Goal: Transaction & Acquisition: Purchase product/service

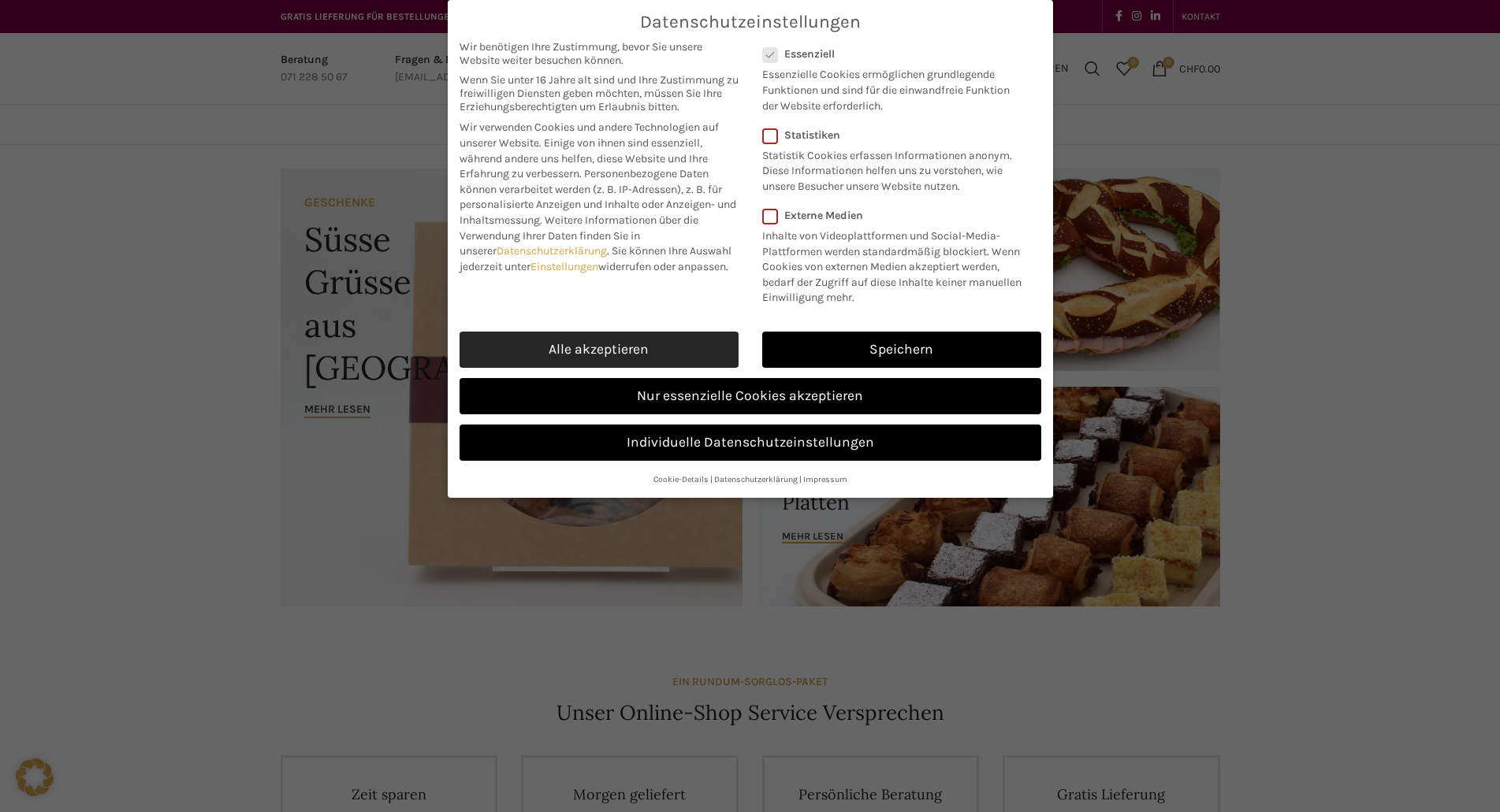
click at [623, 356] on link "Alle akzeptieren" at bounding box center [598, 350] width 279 height 36
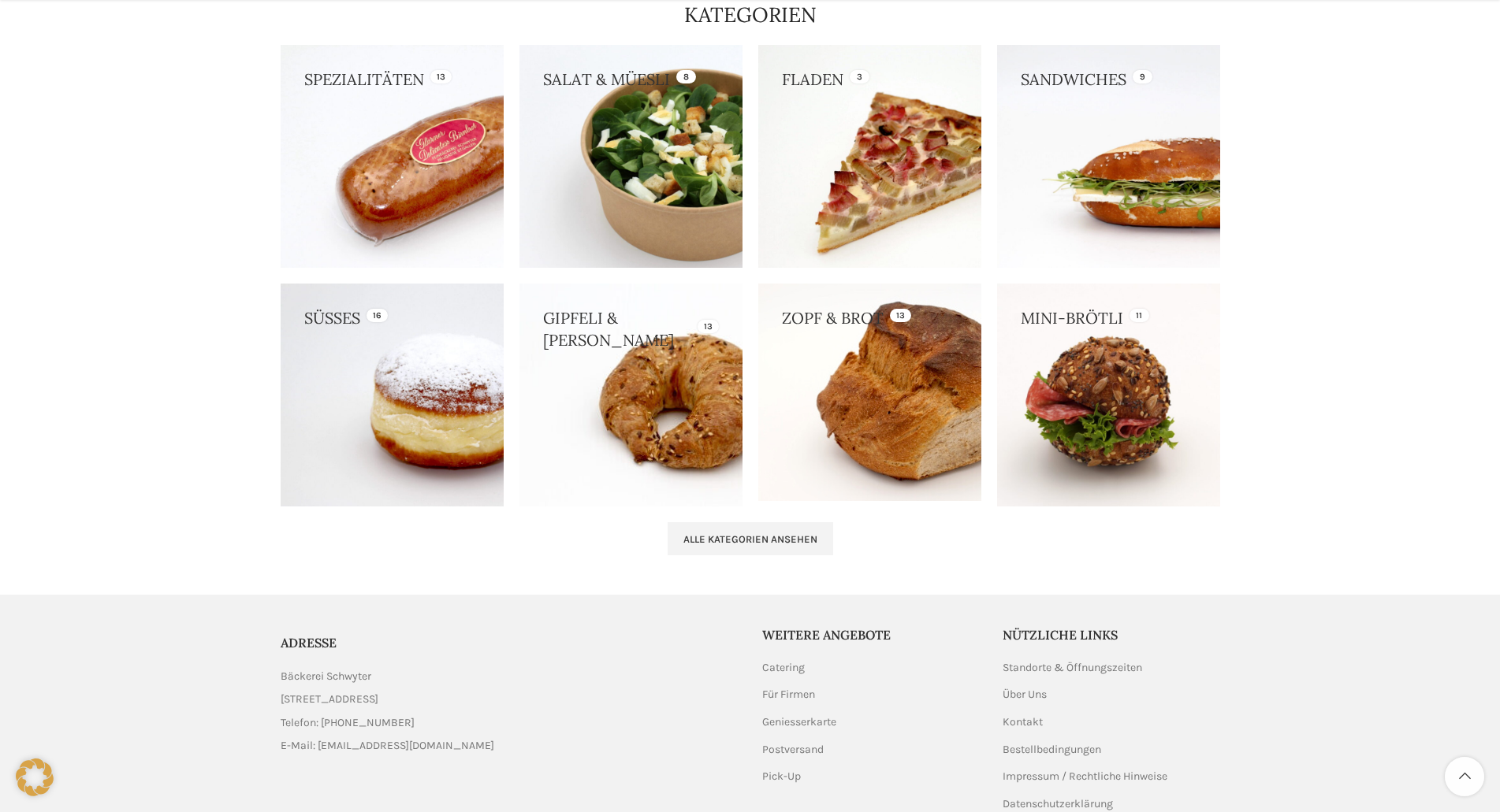
scroll to position [1340, 0]
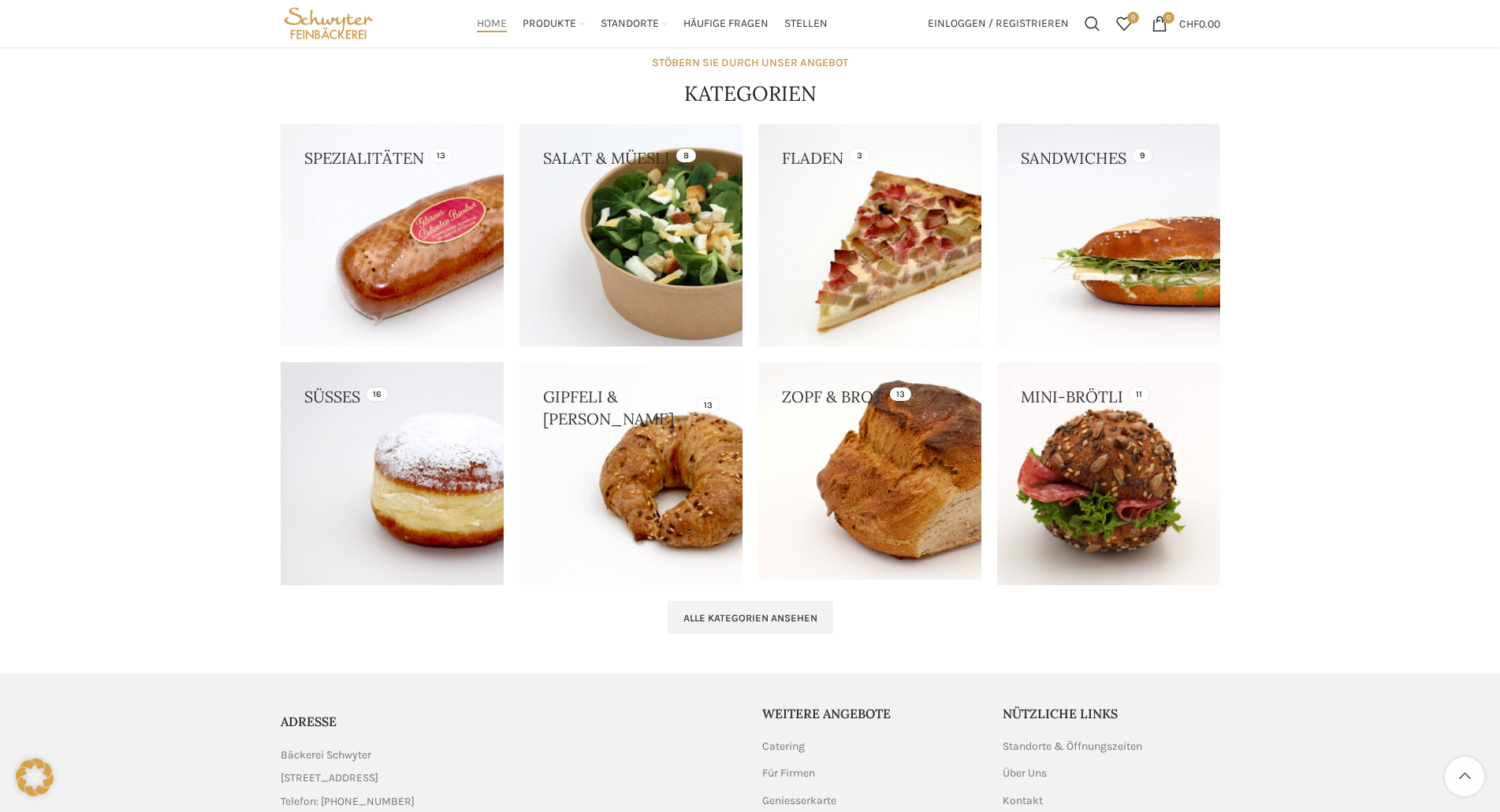
click at [1133, 465] on link at bounding box center [1108, 474] width 223 height 223
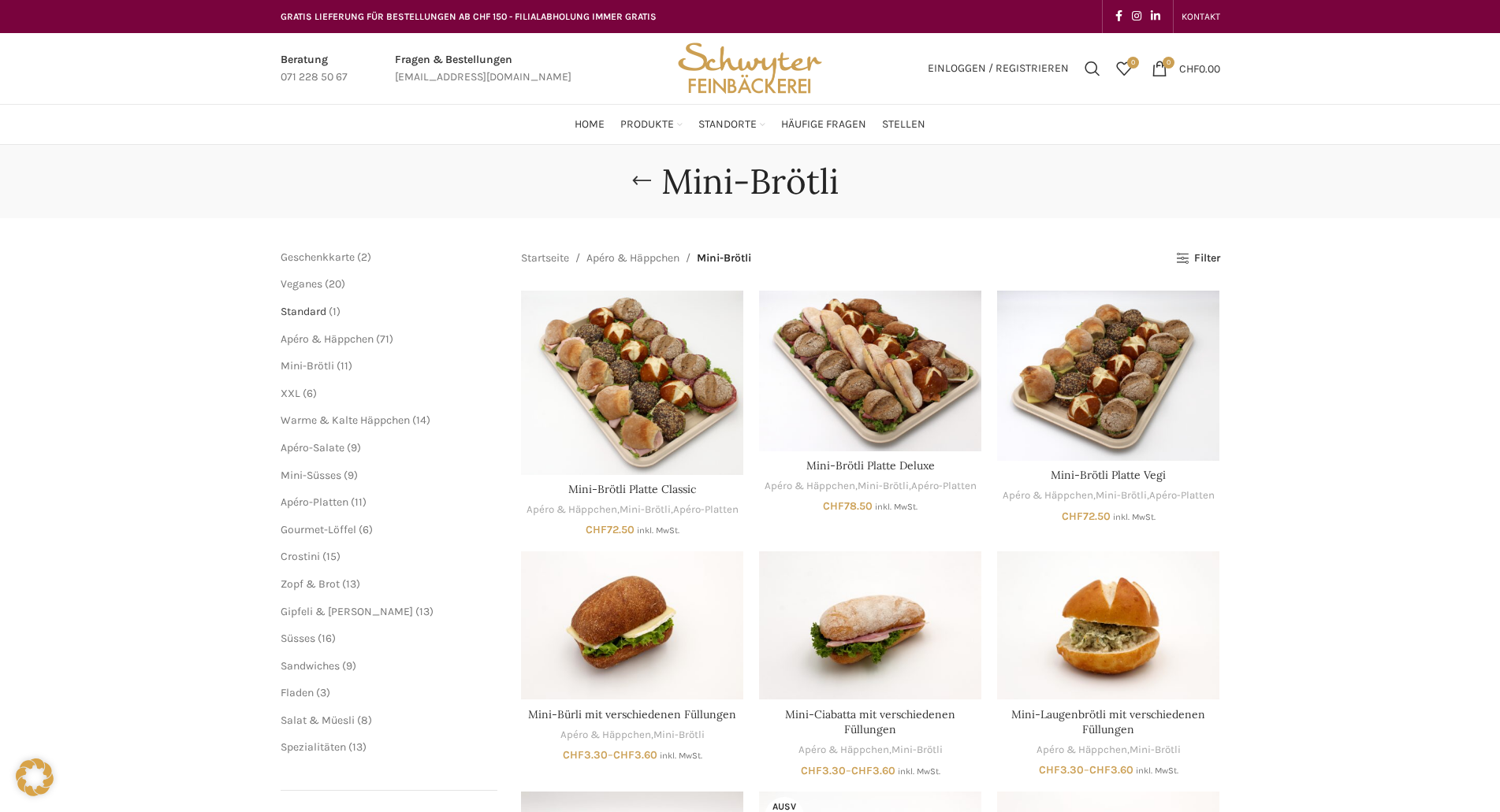
click at [308, 312] on span "Standard" at bounding box center [303, 311] width 46 height 14
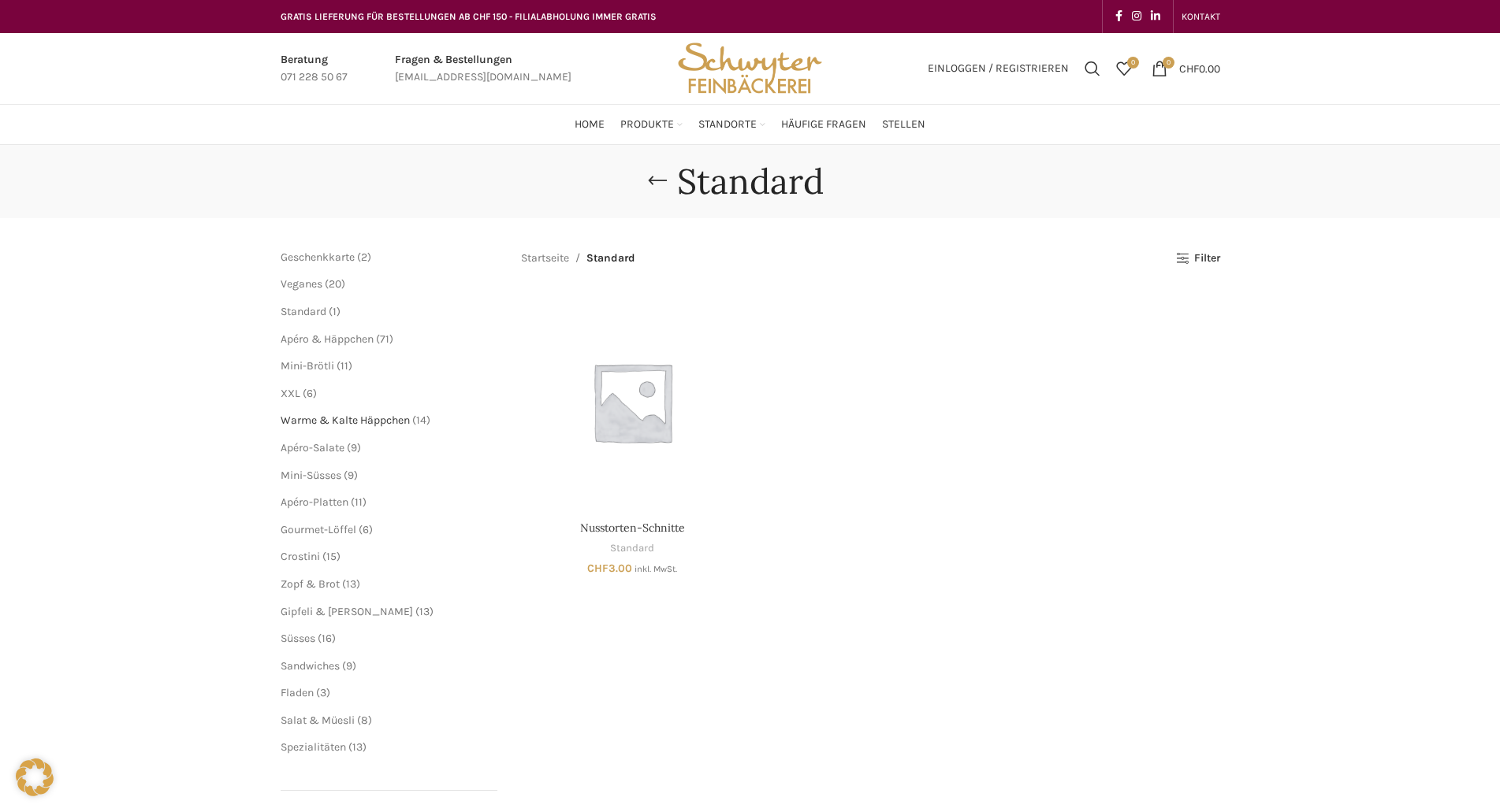
click at [323, 420] on span "Warme & Kalte Häppchen" at bounding box center [345, 420] width 129 height 14
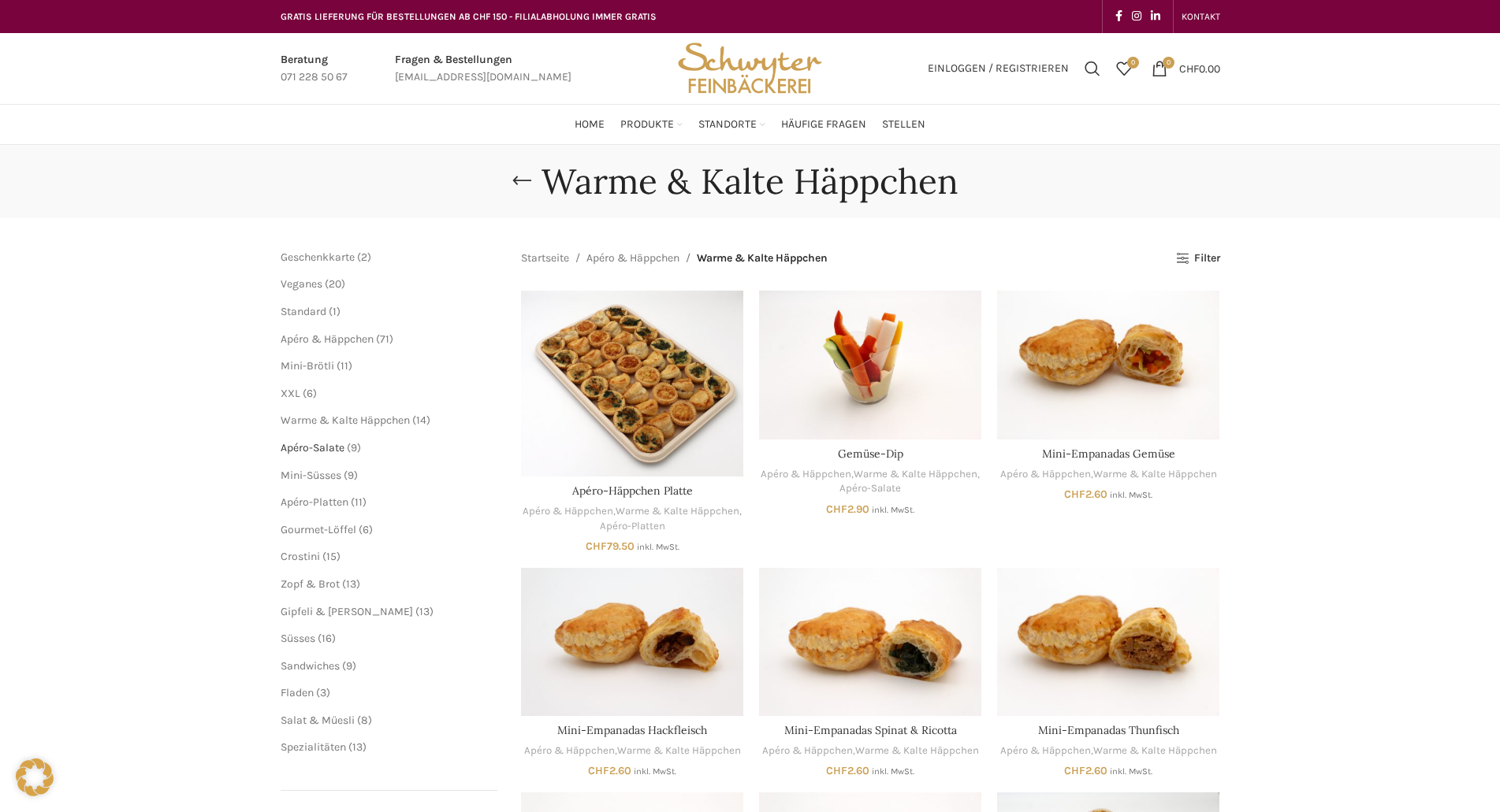
click at [317, 448] on span "Apéro-Salate" at bounding box center [312, 448] width 64 height 14
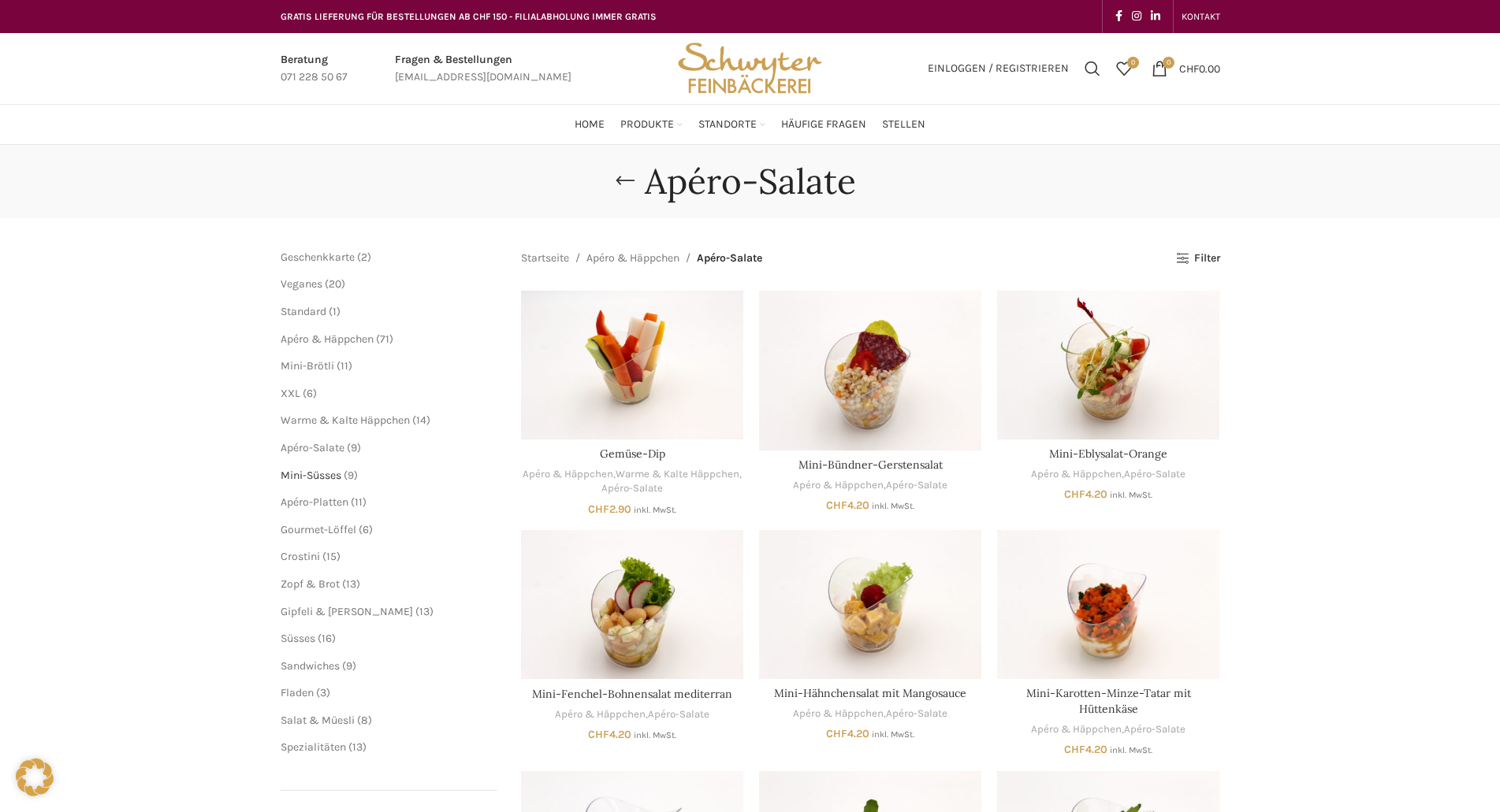
click at [310, 475] on span "Mini-Süsses" at bounding box center [310, 475] width 60 height 14
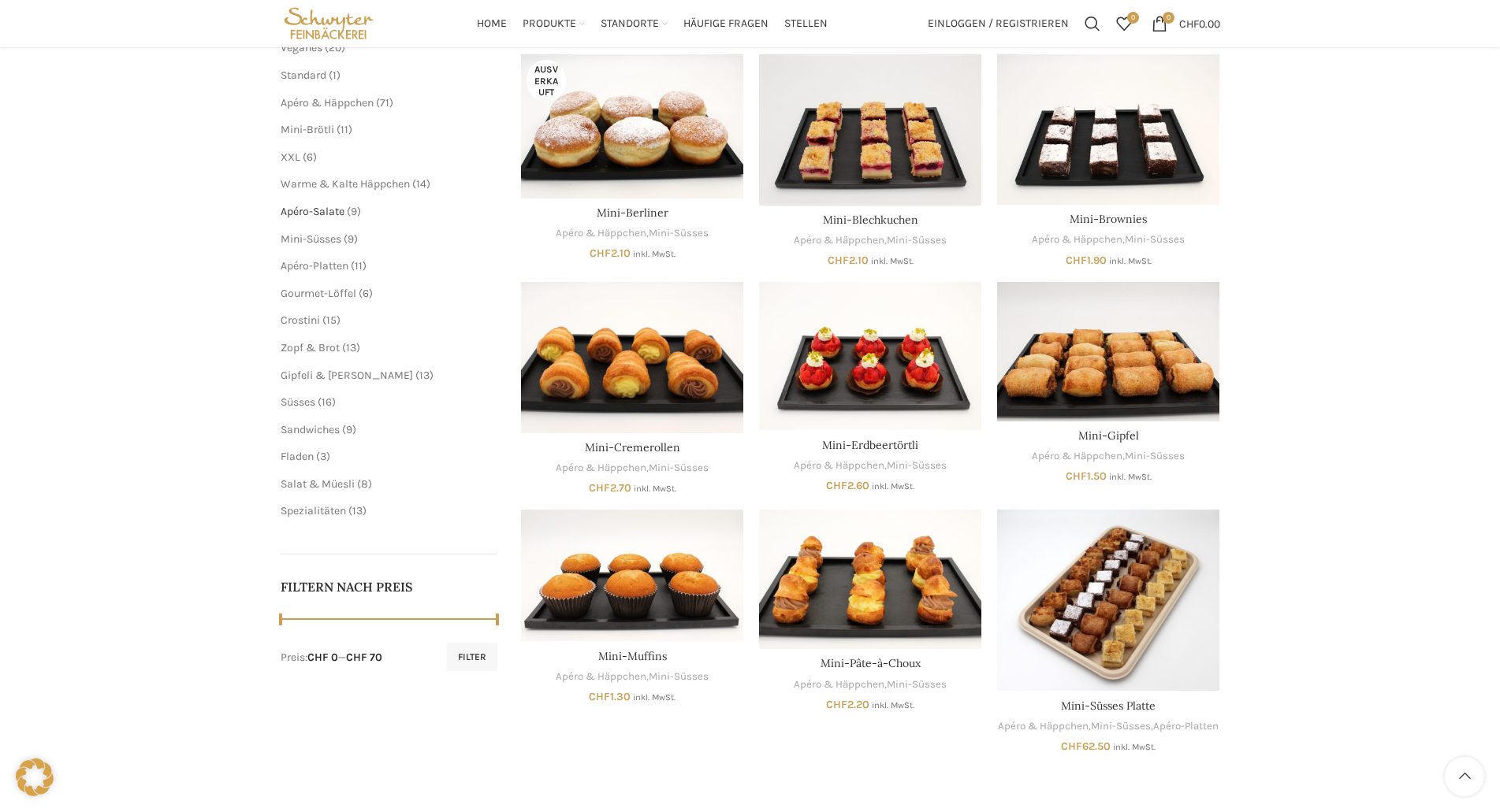
scroll to position [158, 0]
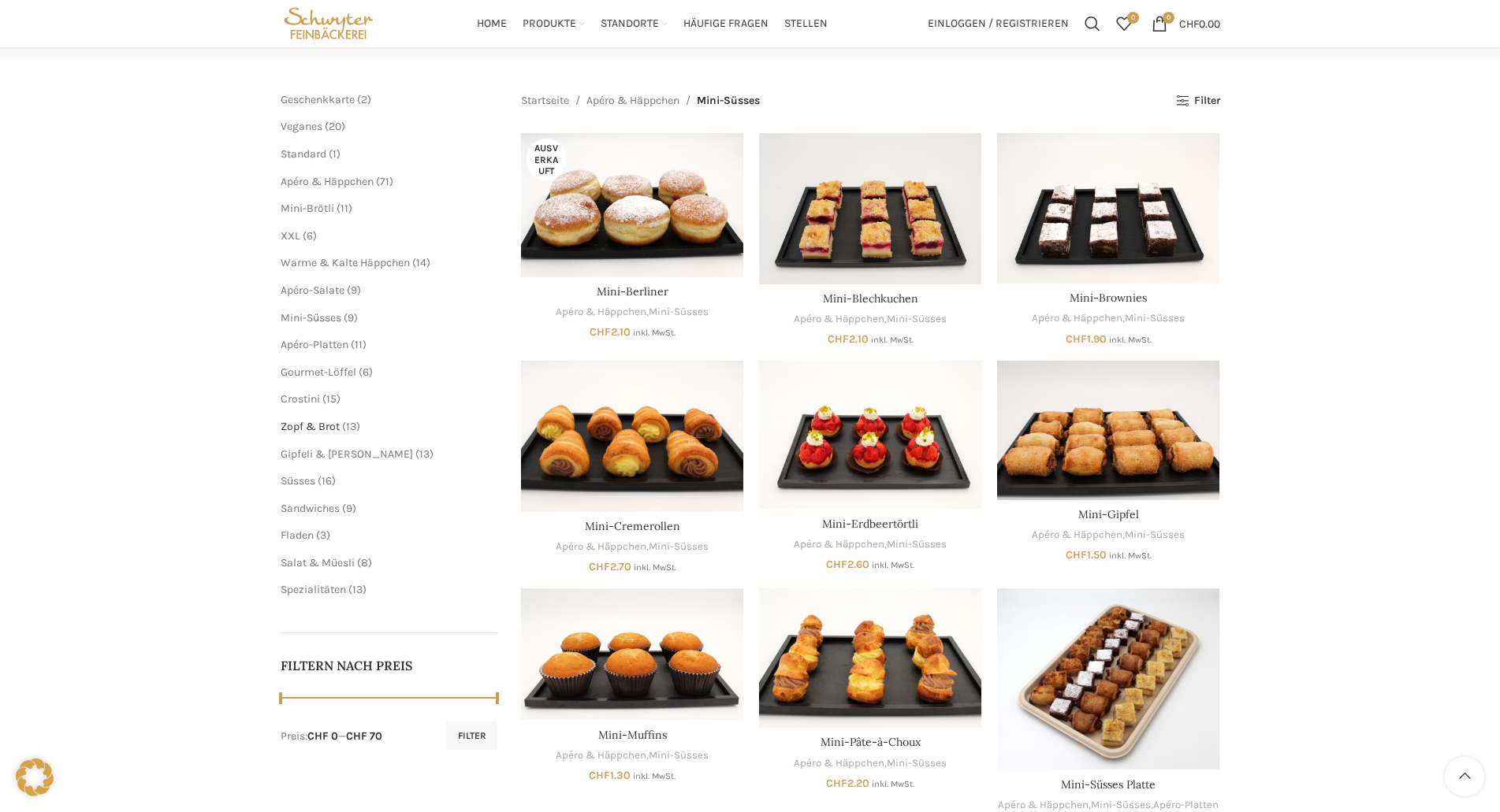
click at [307, 428] on span "Zopf & Brot" at bounding box center [310, 426] width 59 height 14
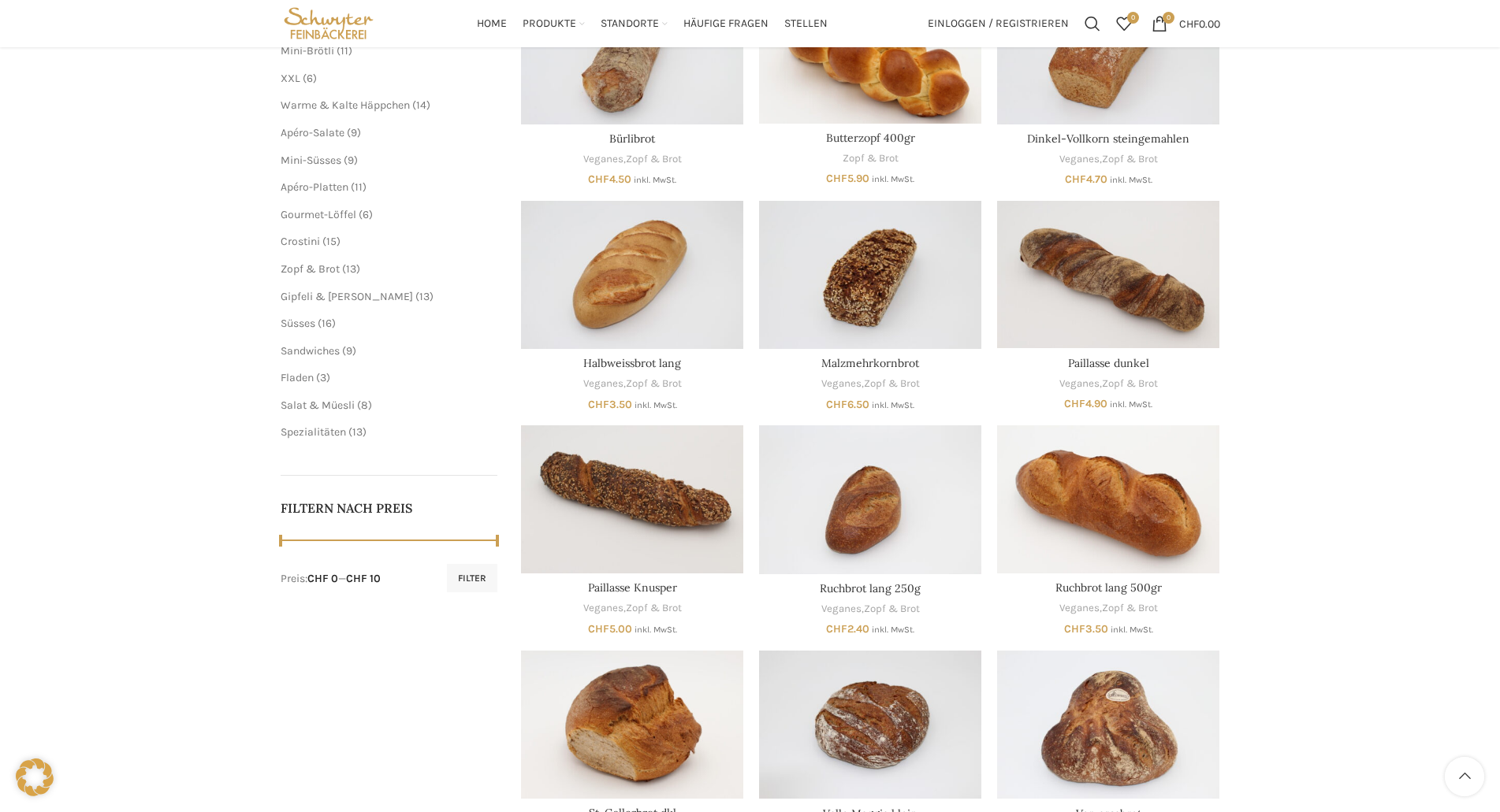
scroll to position [236, 0]
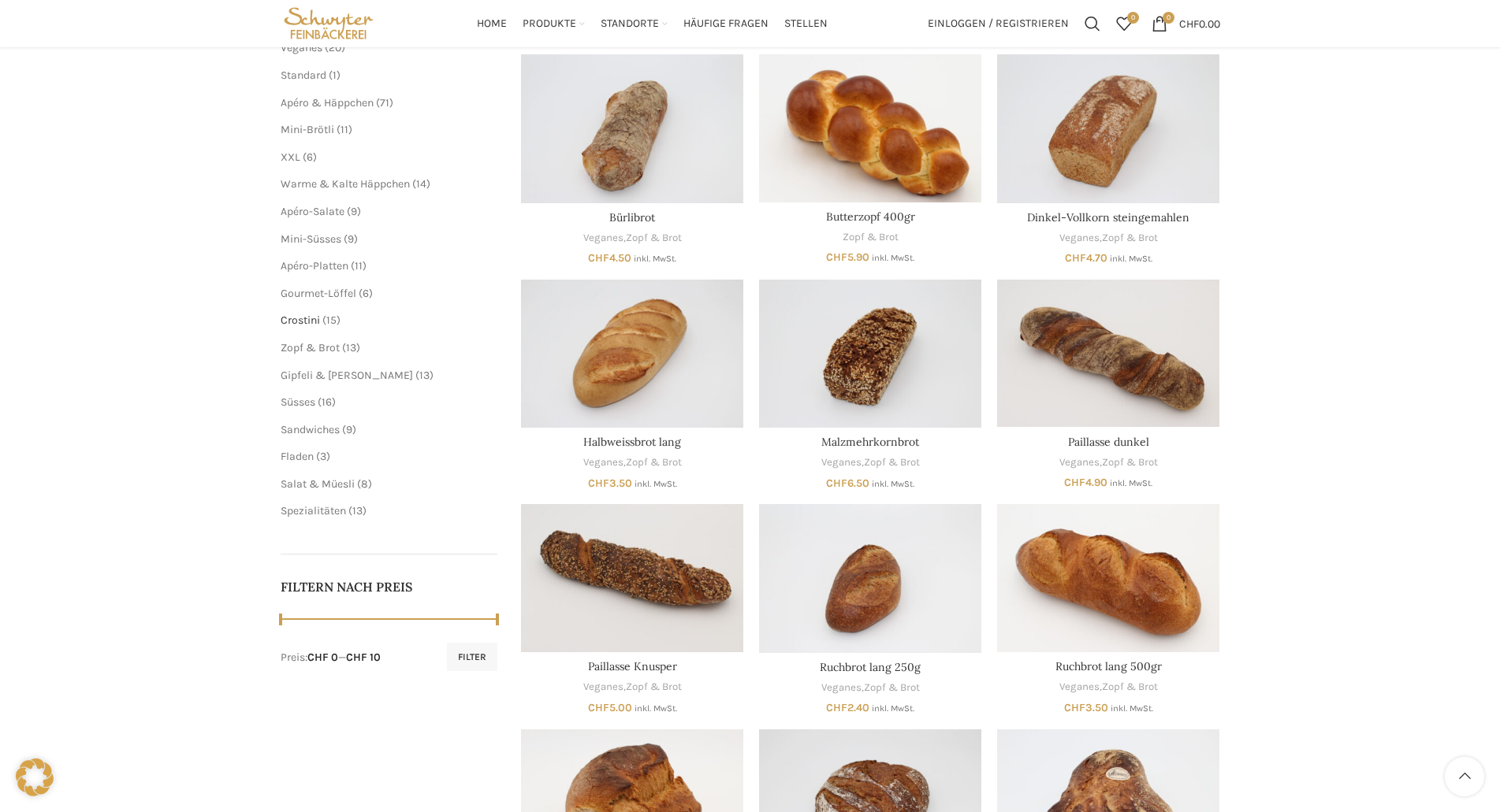
click at [301, 323] on span "Crostini" at bounding box center [301, 320] width 40 height 14
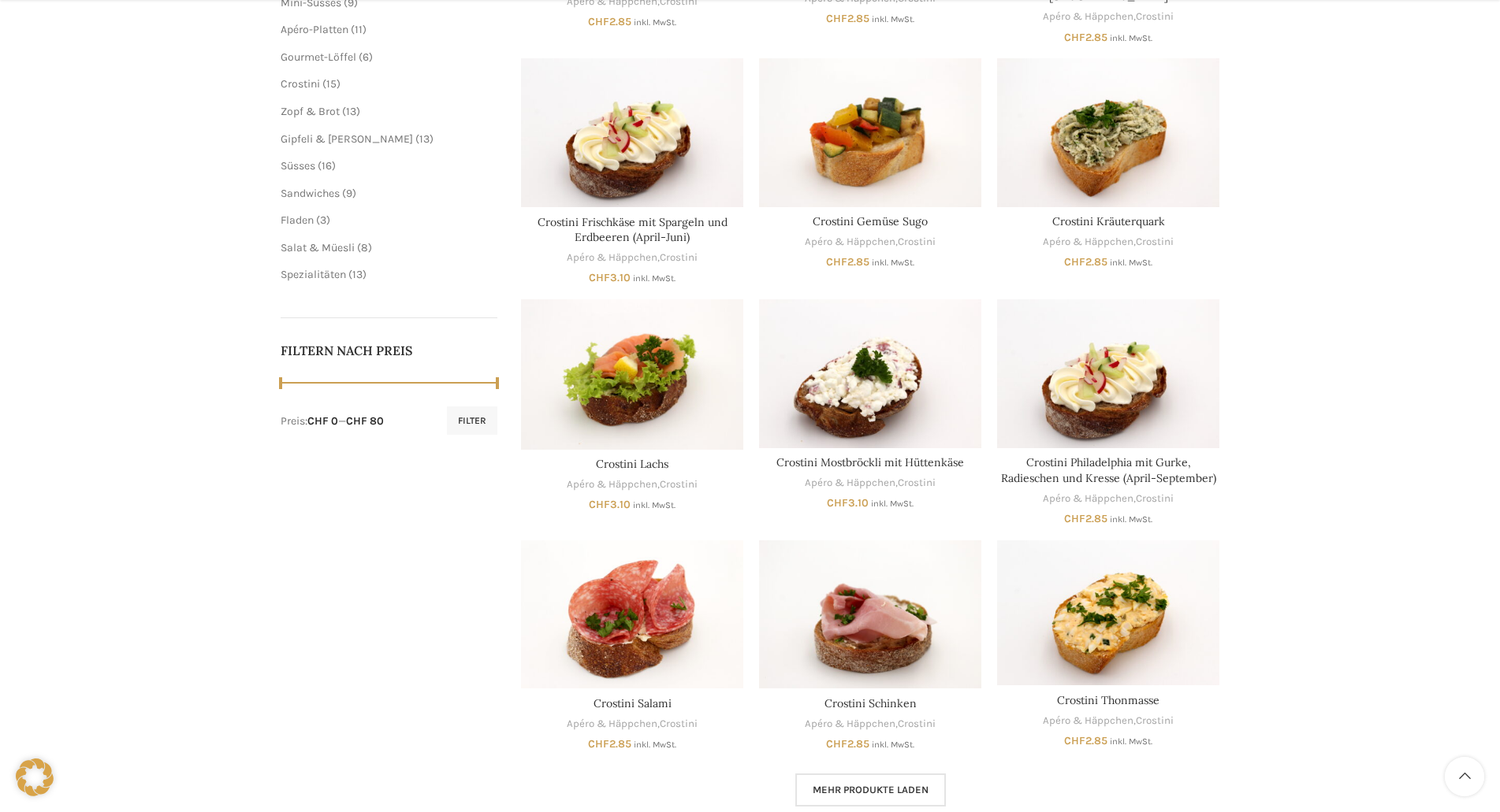
scroll to position [315, 0]
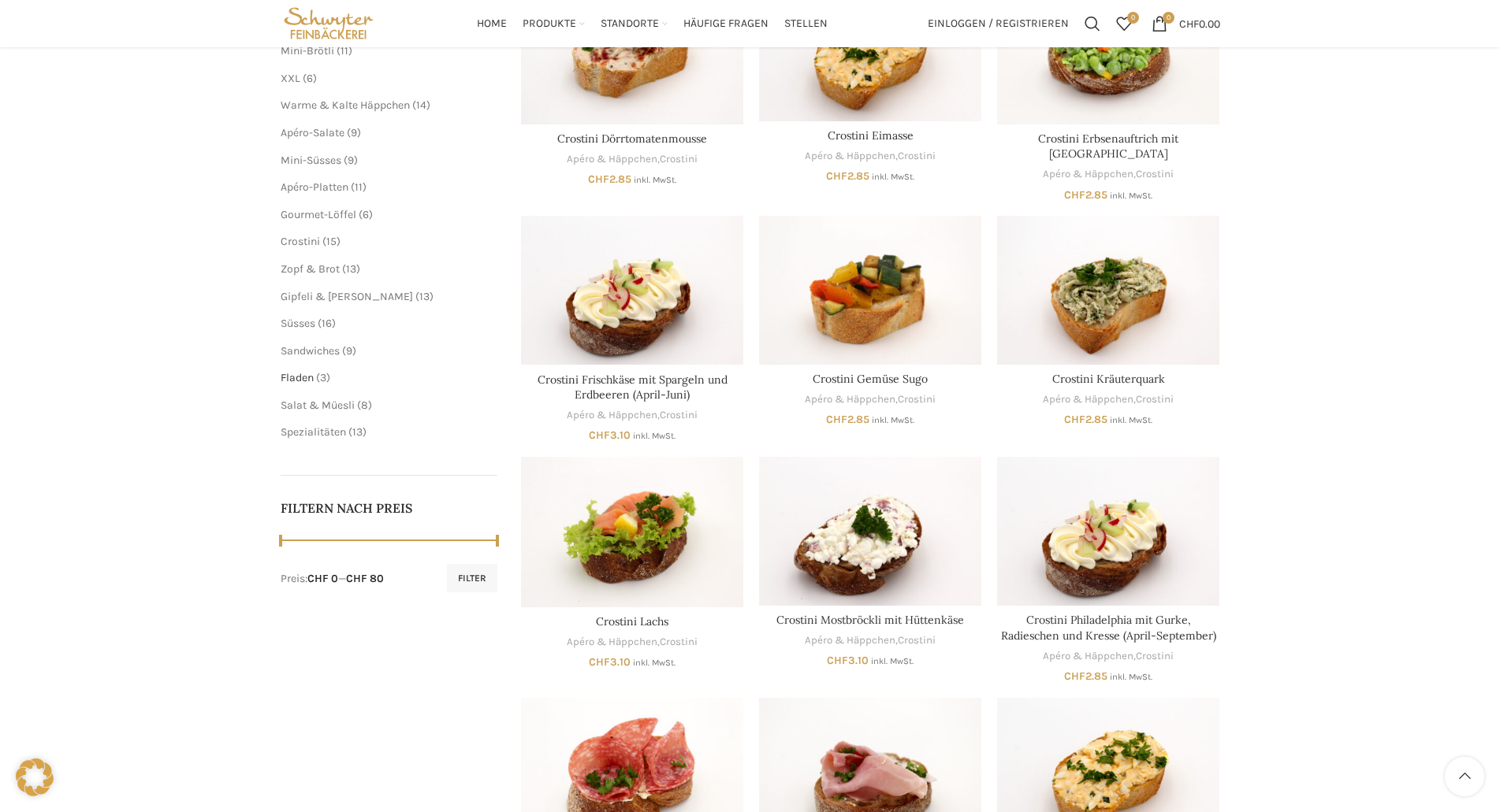
click at [301, 376] on span "Fladen" at bounding box center [297, 377] width 33 height 14
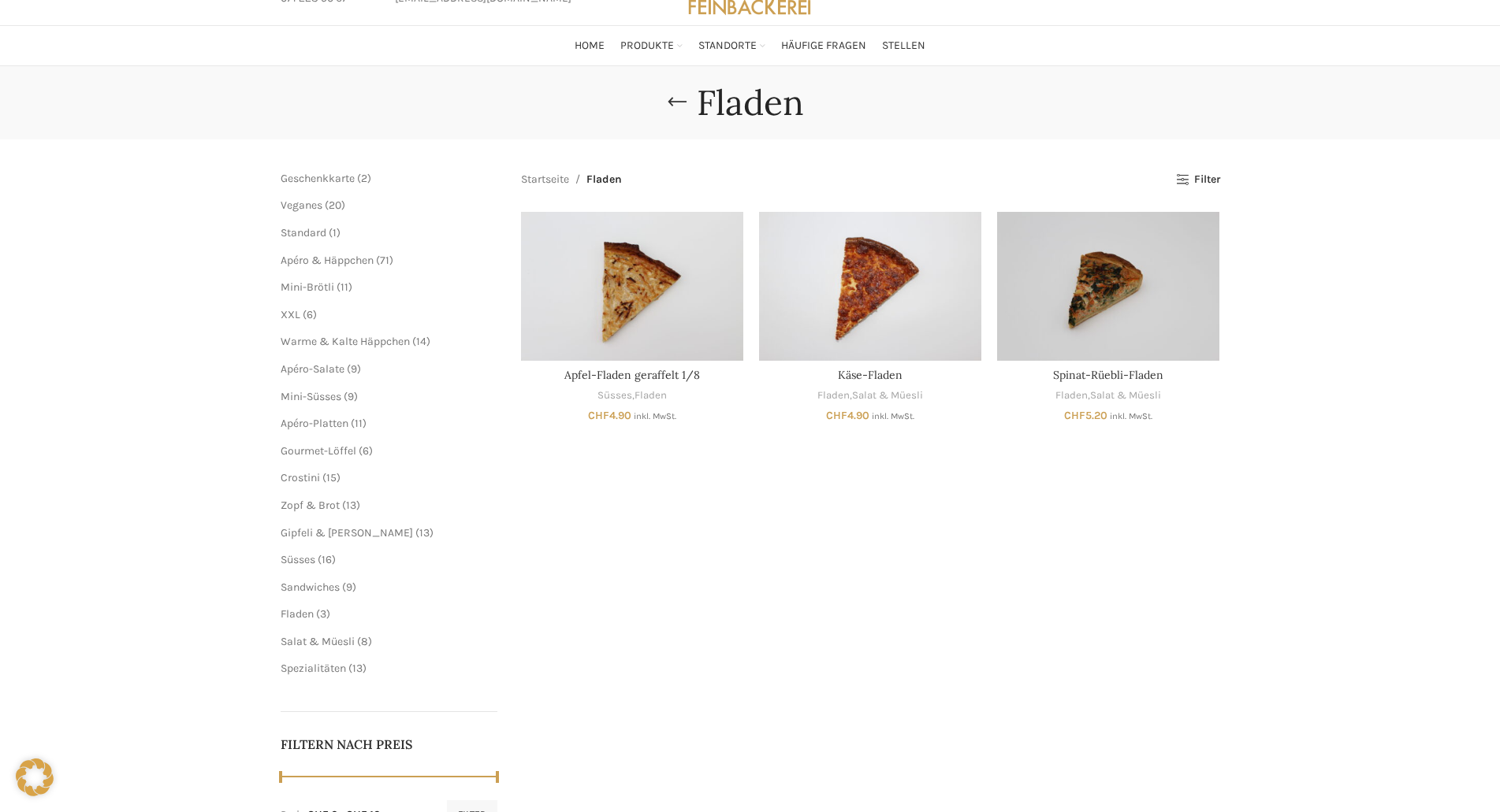
scroll to position [158, 0]
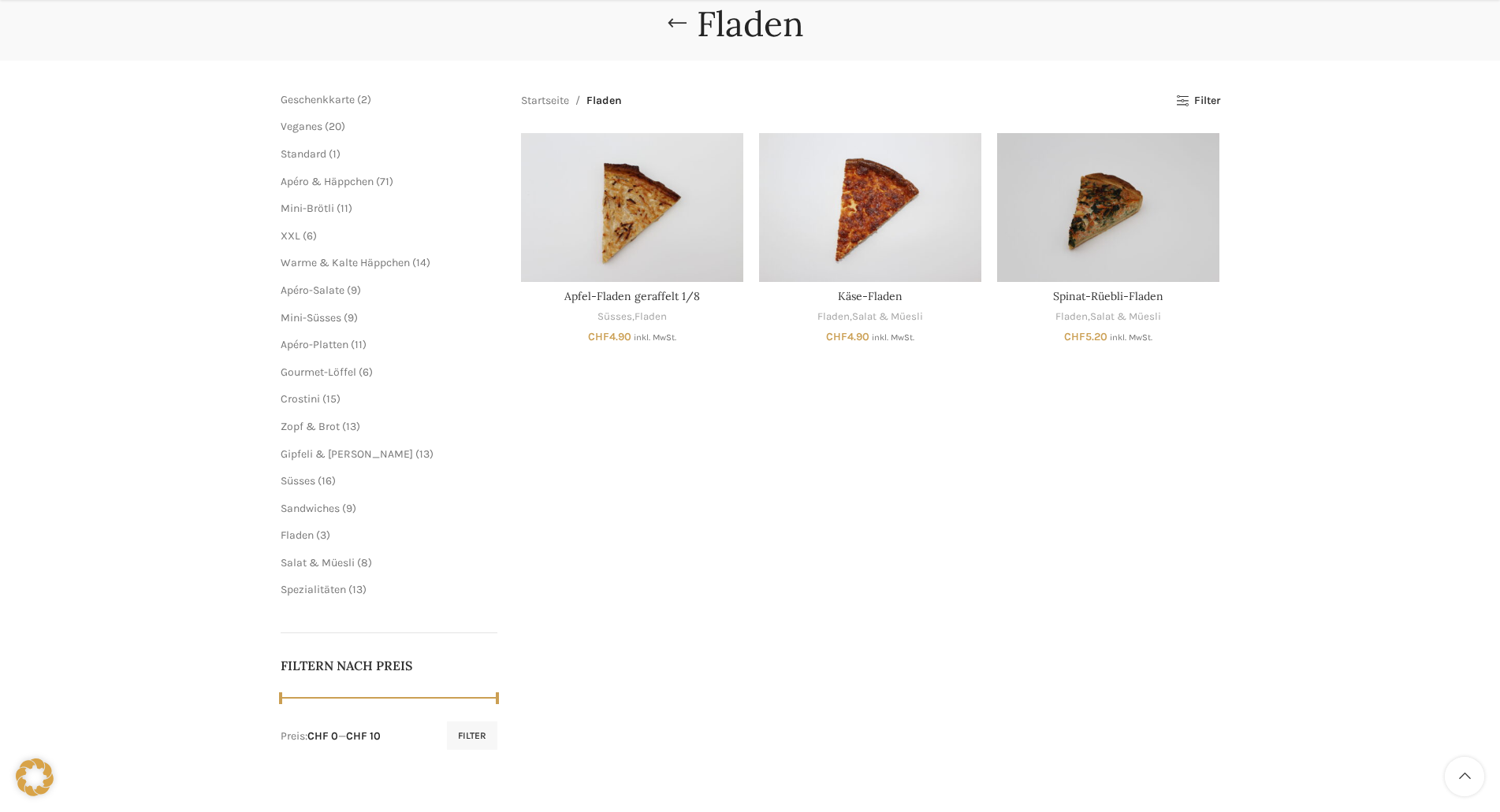
click at [299, 569] on li "Salat & Müesli 8 8 Produkte" at bounding box center [389, 563] width 218 height 15
click at [326, 563] on span "Salat & Müesli" at bounding box center [318, 563] width 74 height 14
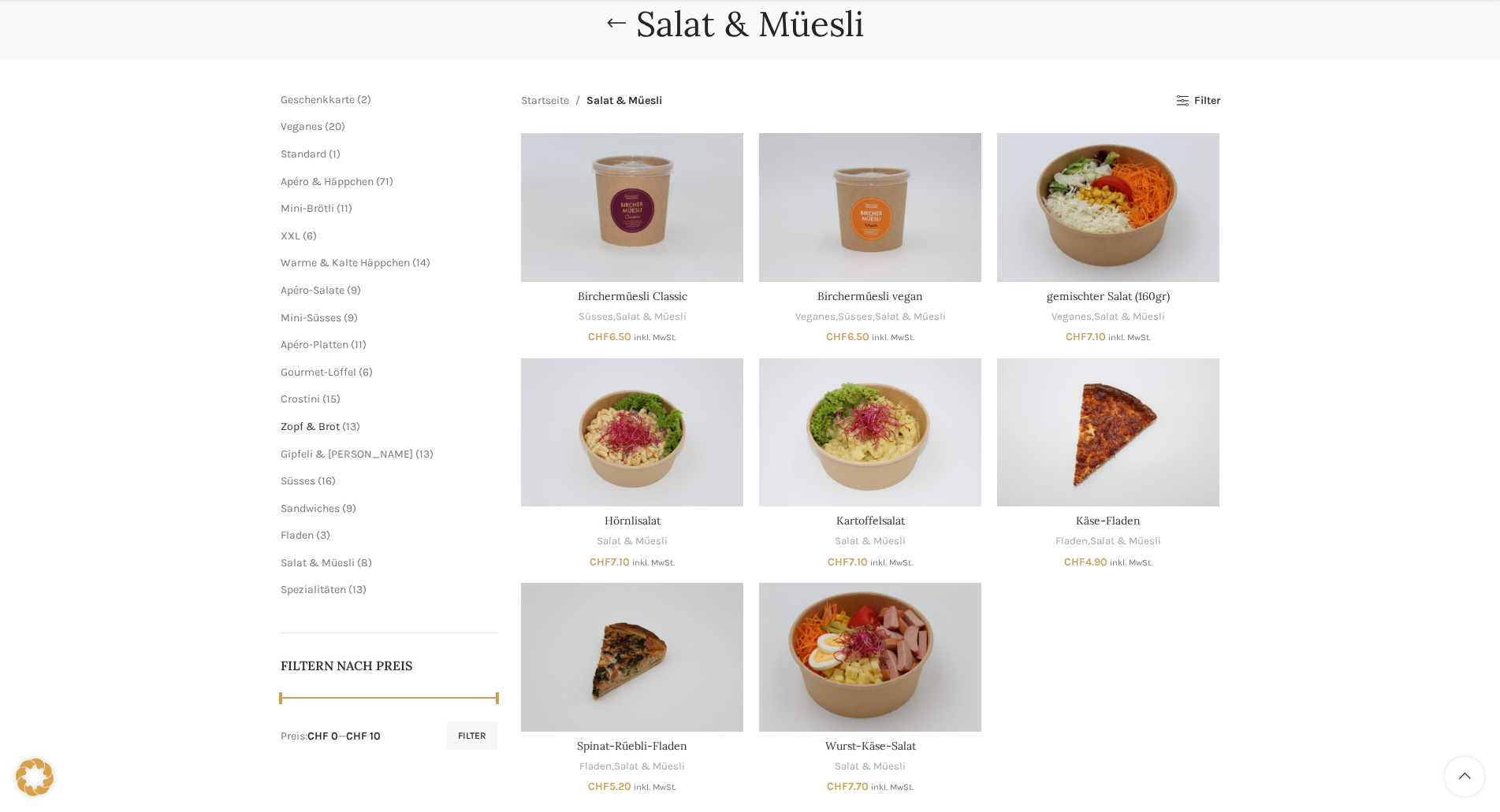
scroll to position [236, 0]
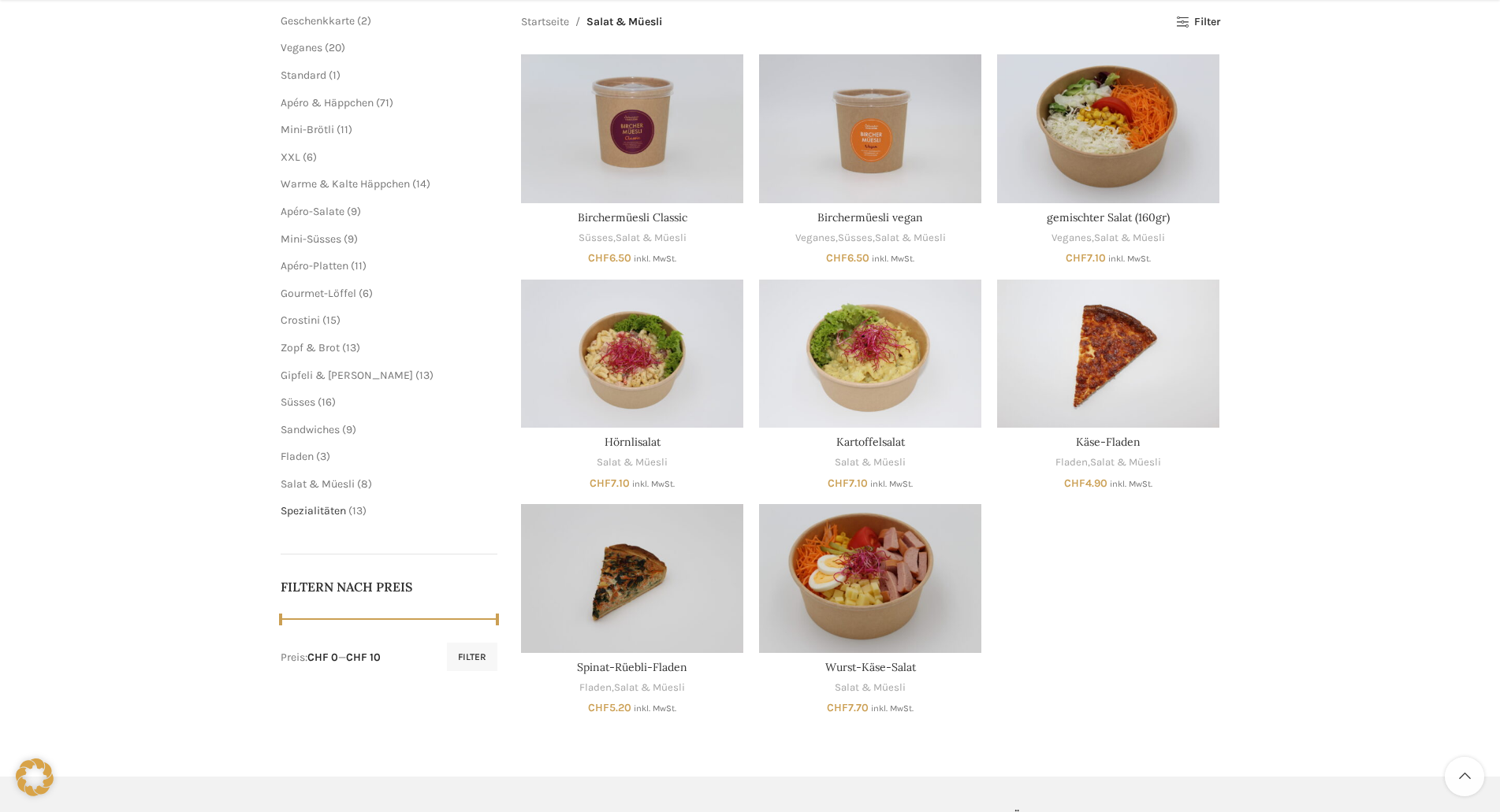
click at [337, 509] on span "Spezialitäten" at bounding box center [313, 511] width 65 height 14
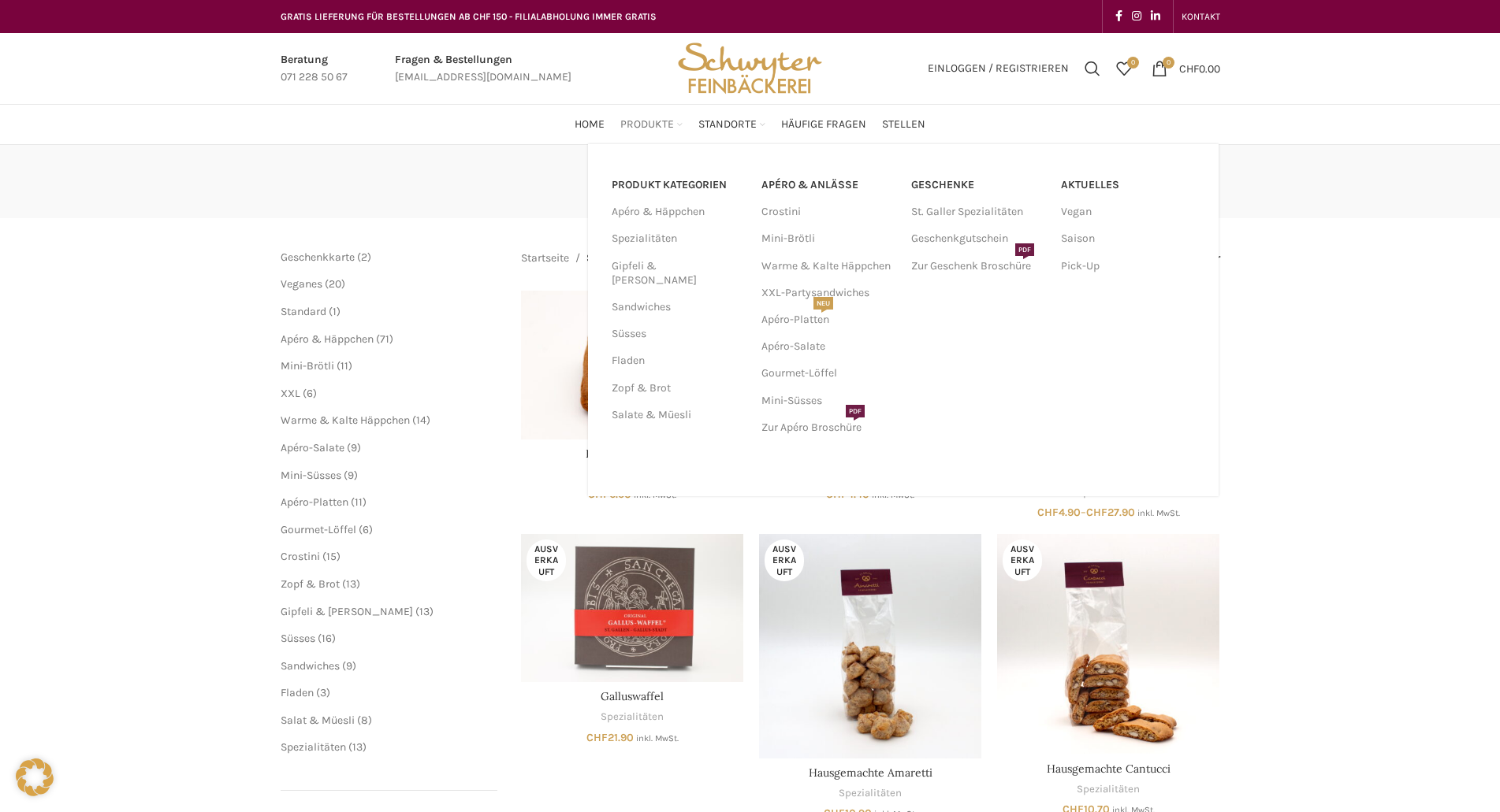
click at [647, 127] on span "Produkte" at bounding box center [646, 125] width 53 height 15
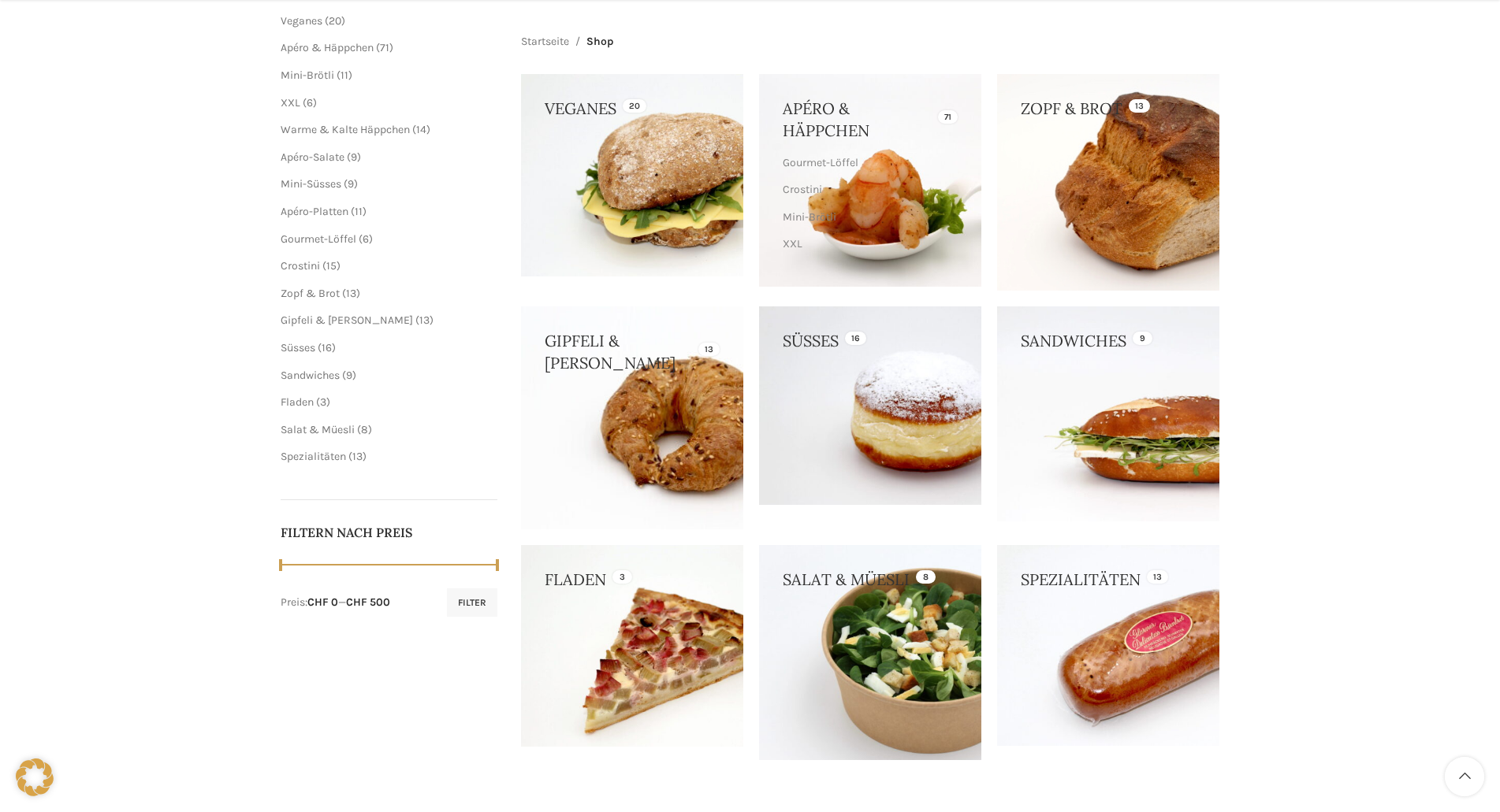
scroll to position [315, 0]
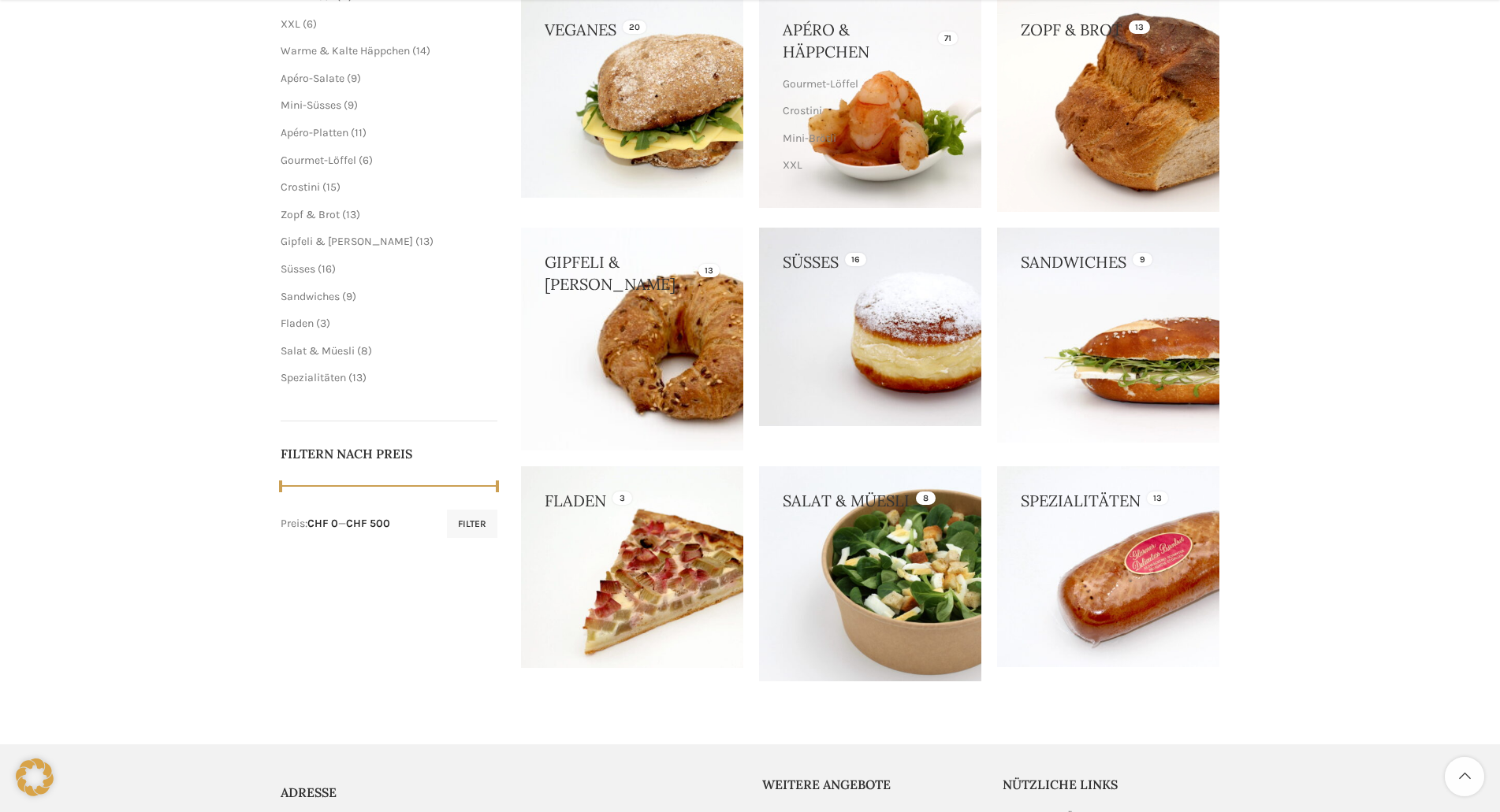
click at [634, 319] on link at bounding box center [632, 338] width 222 height 222
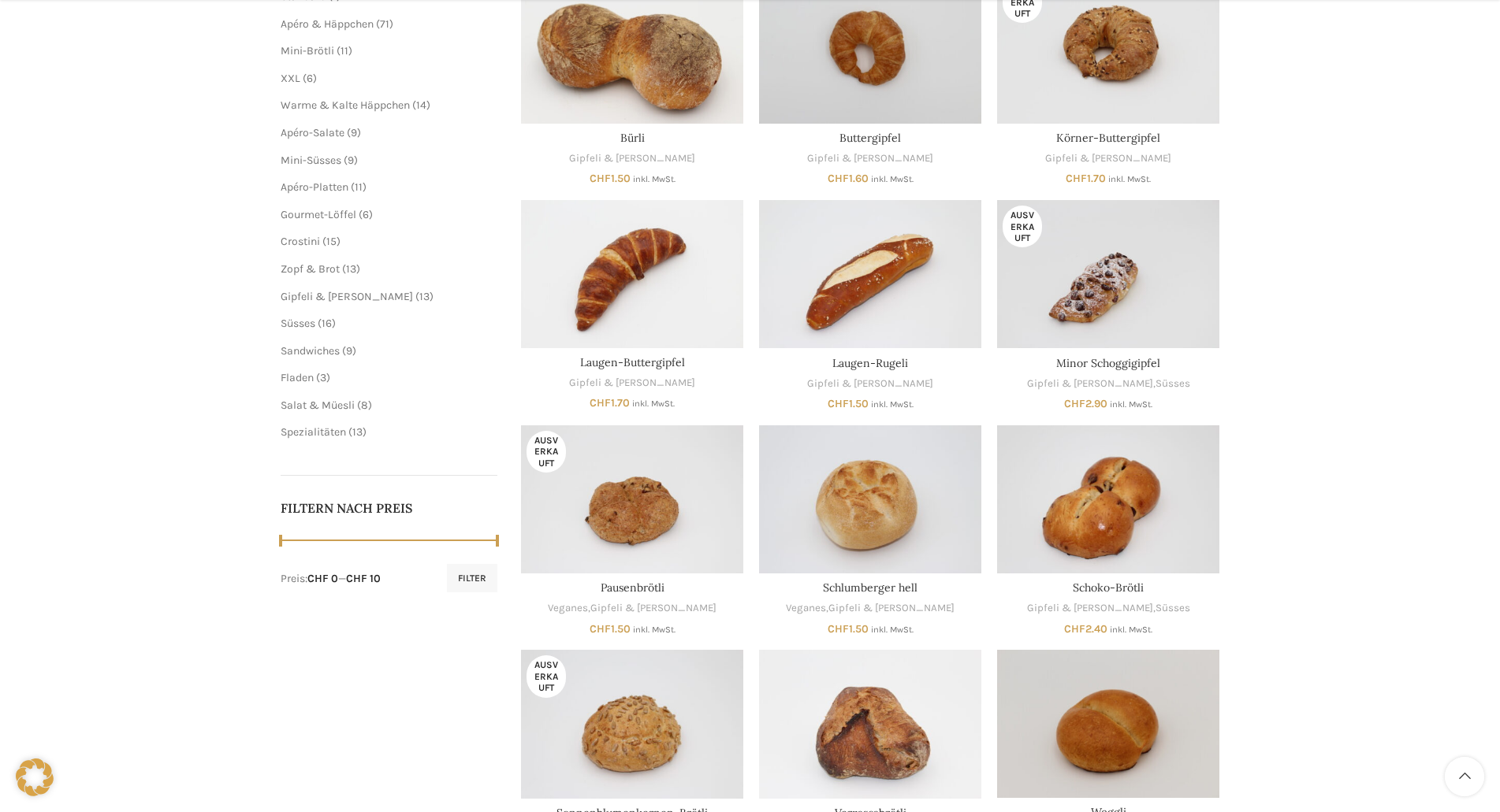
scroll to position [394, 0]
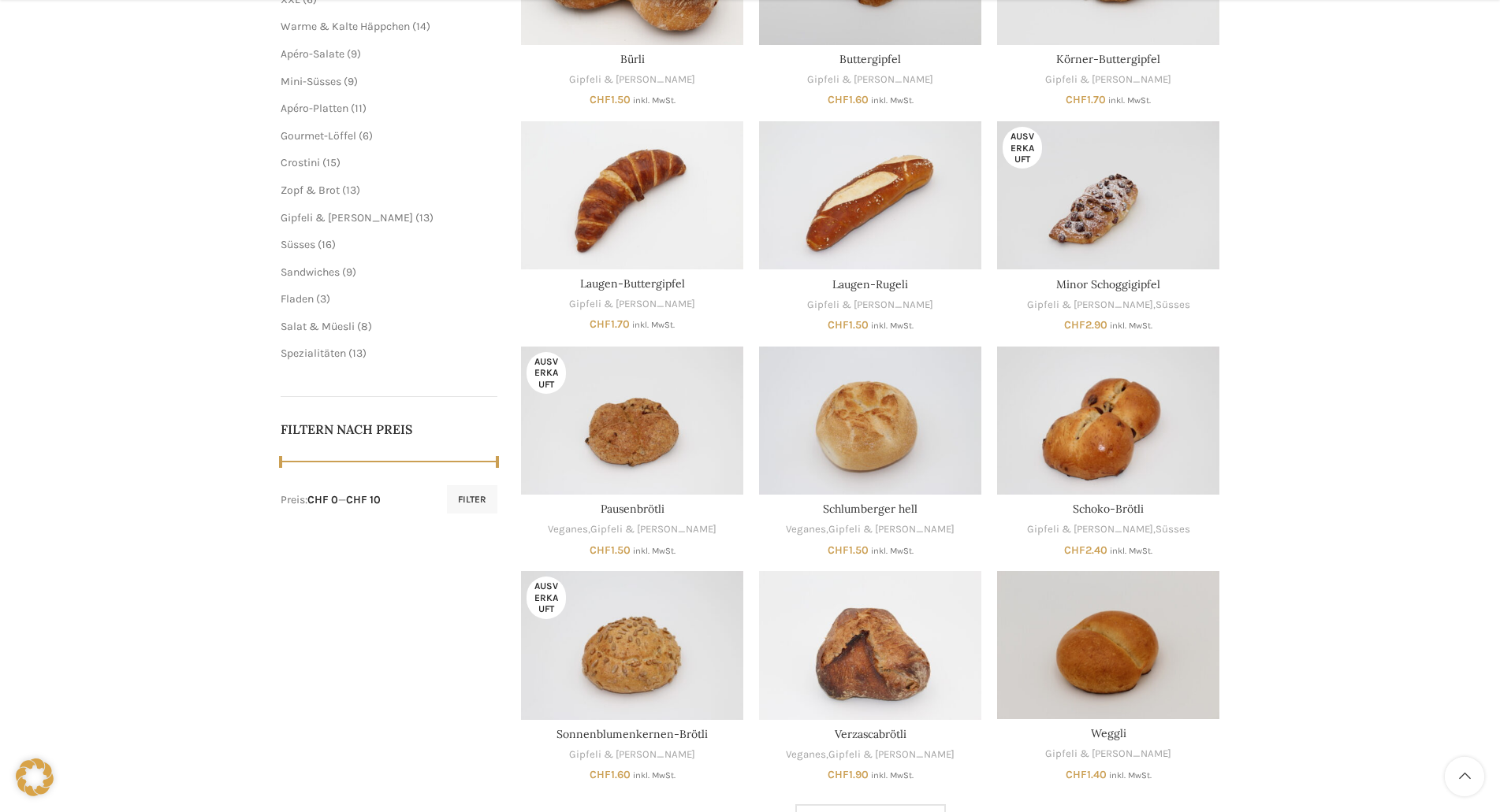
click at [1399, 348] on div "Gipfeli & Brötli Schliessen Geschenkkarte 2 2 Produkte Veganes 20 20 Produkte S…" at bounding box center [750, 309] width 1500 height 1118
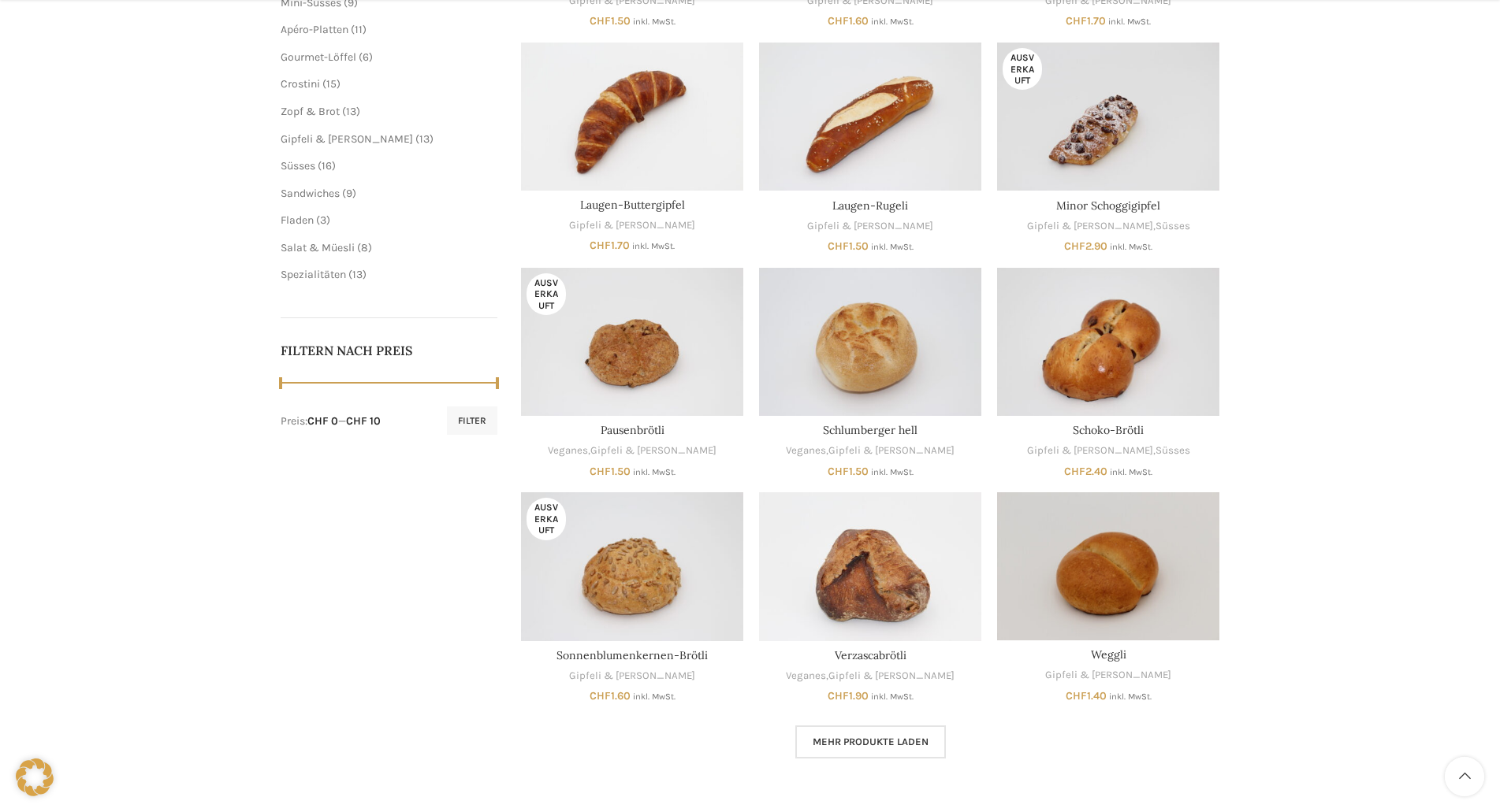
scroll to position [709, 0]
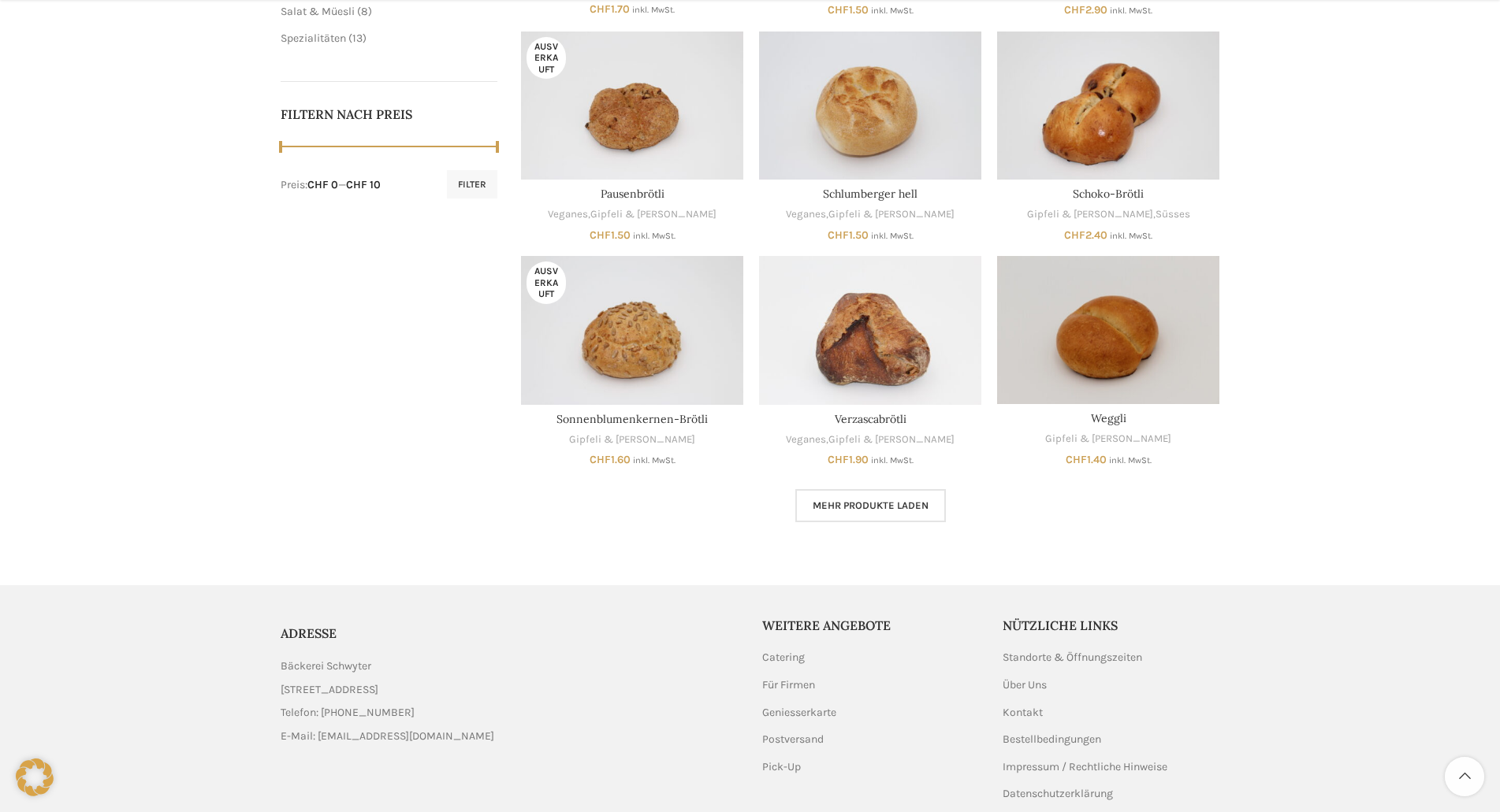
click at [906, 497] on link "Mehr Produkte laden" at bounding box center [870, 505] width 151 height 33
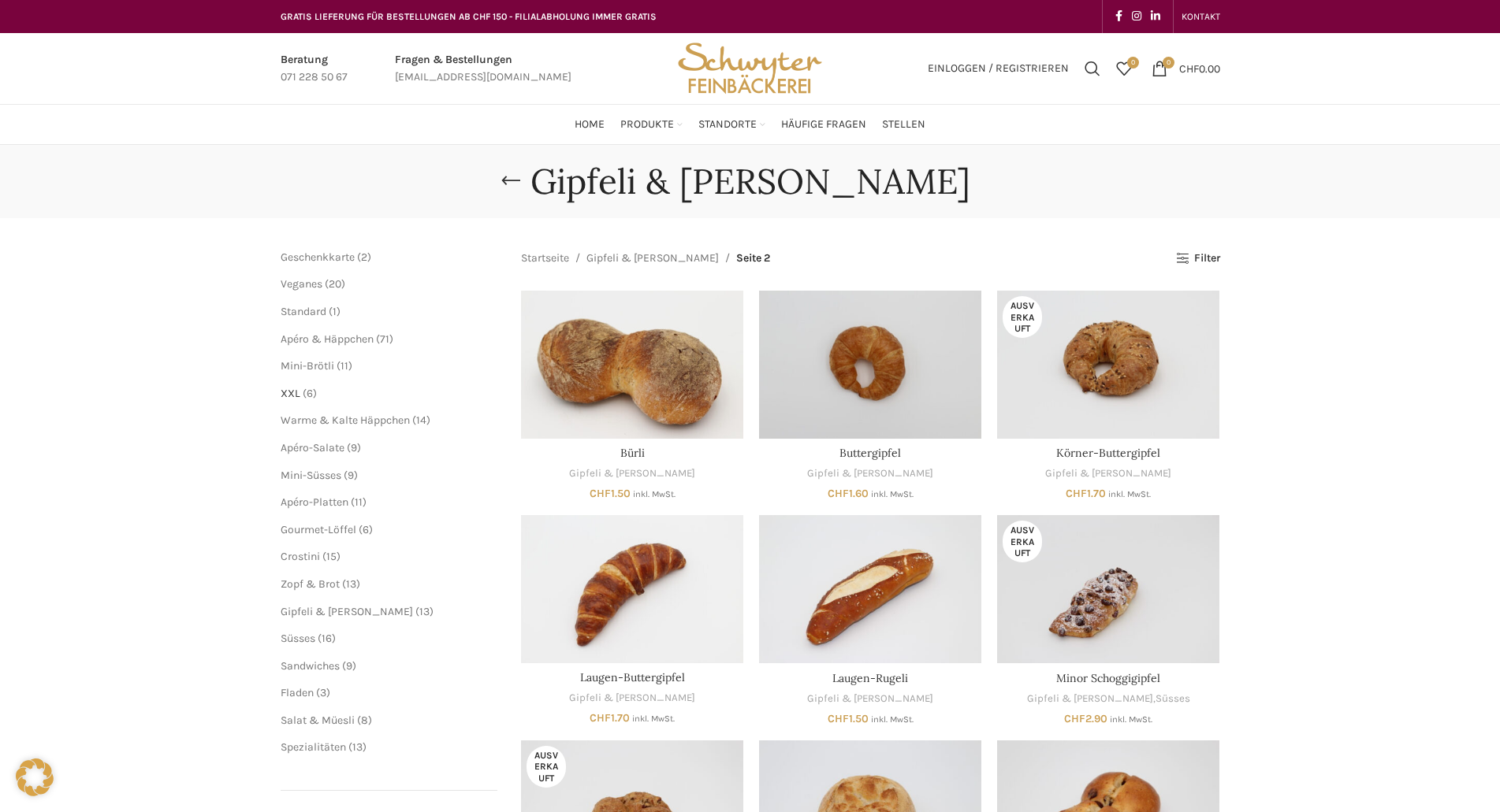
click at [286, 396] on span "XXL" at bounding box center [291, 393] width 20 height 14
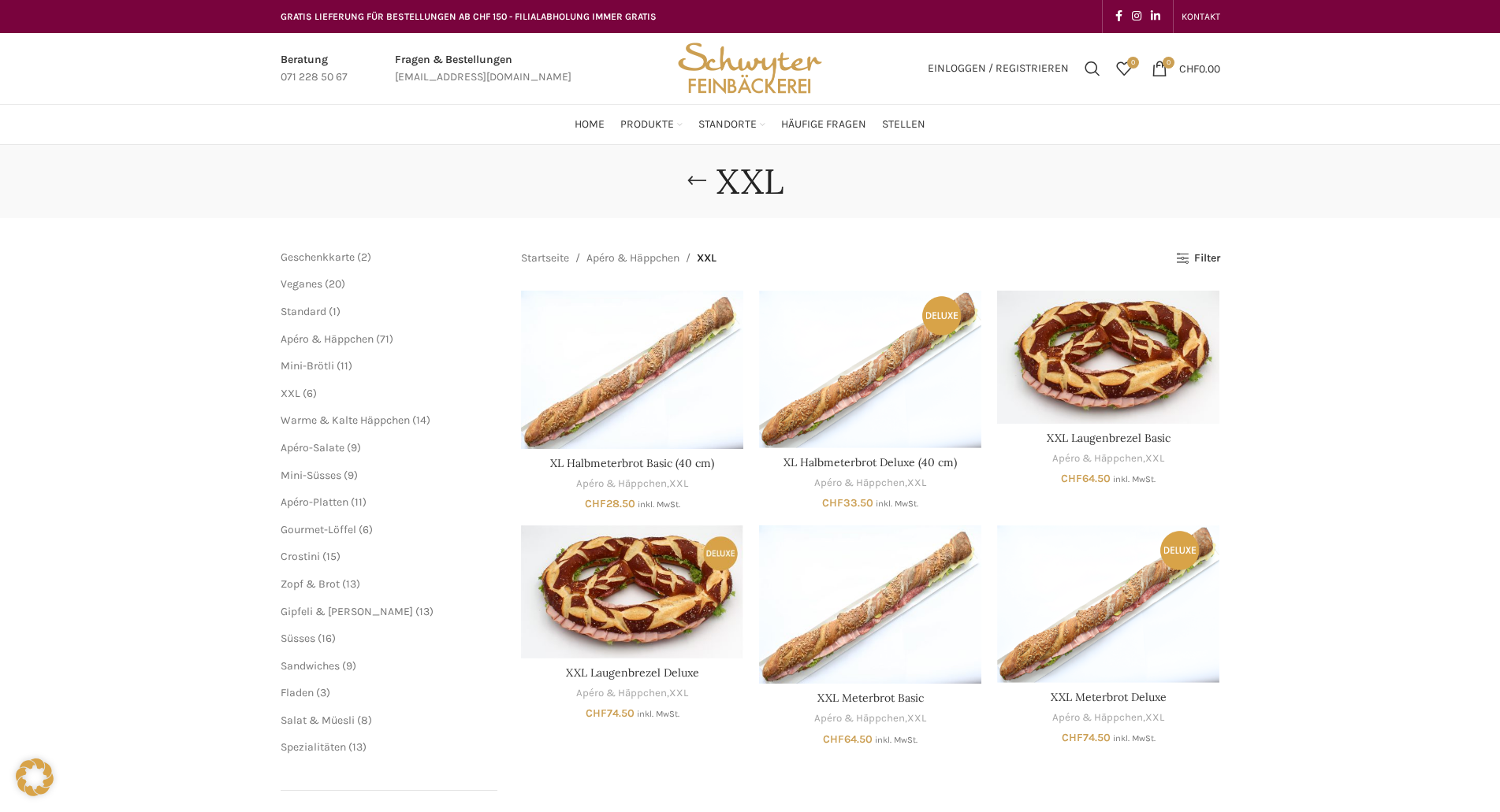
scroll to position [78, 0]
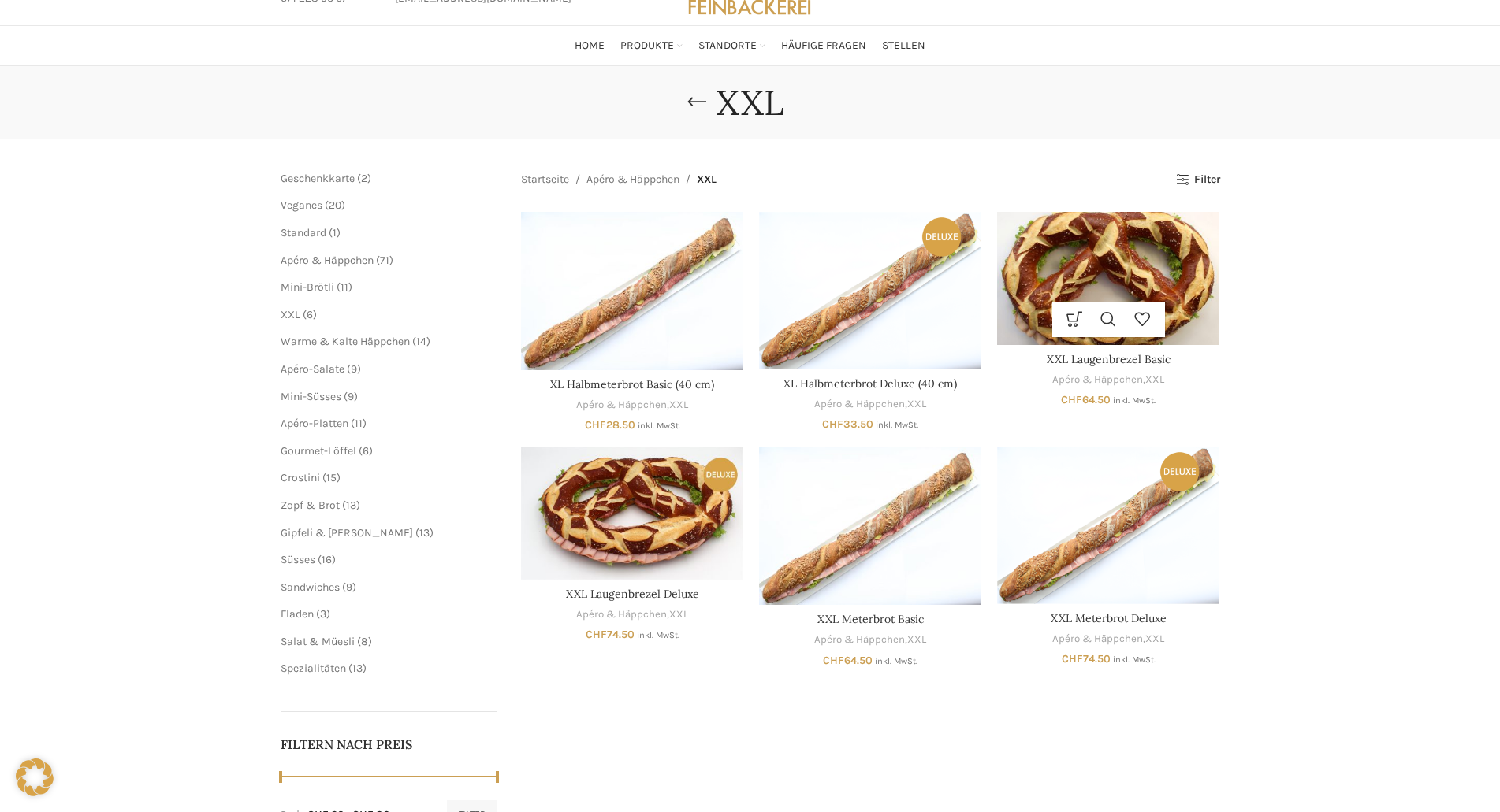
click at [1042, 272] on img "XXL Laugenbrezel Basic" at bounding box center [1108, 279] width 222 height 134
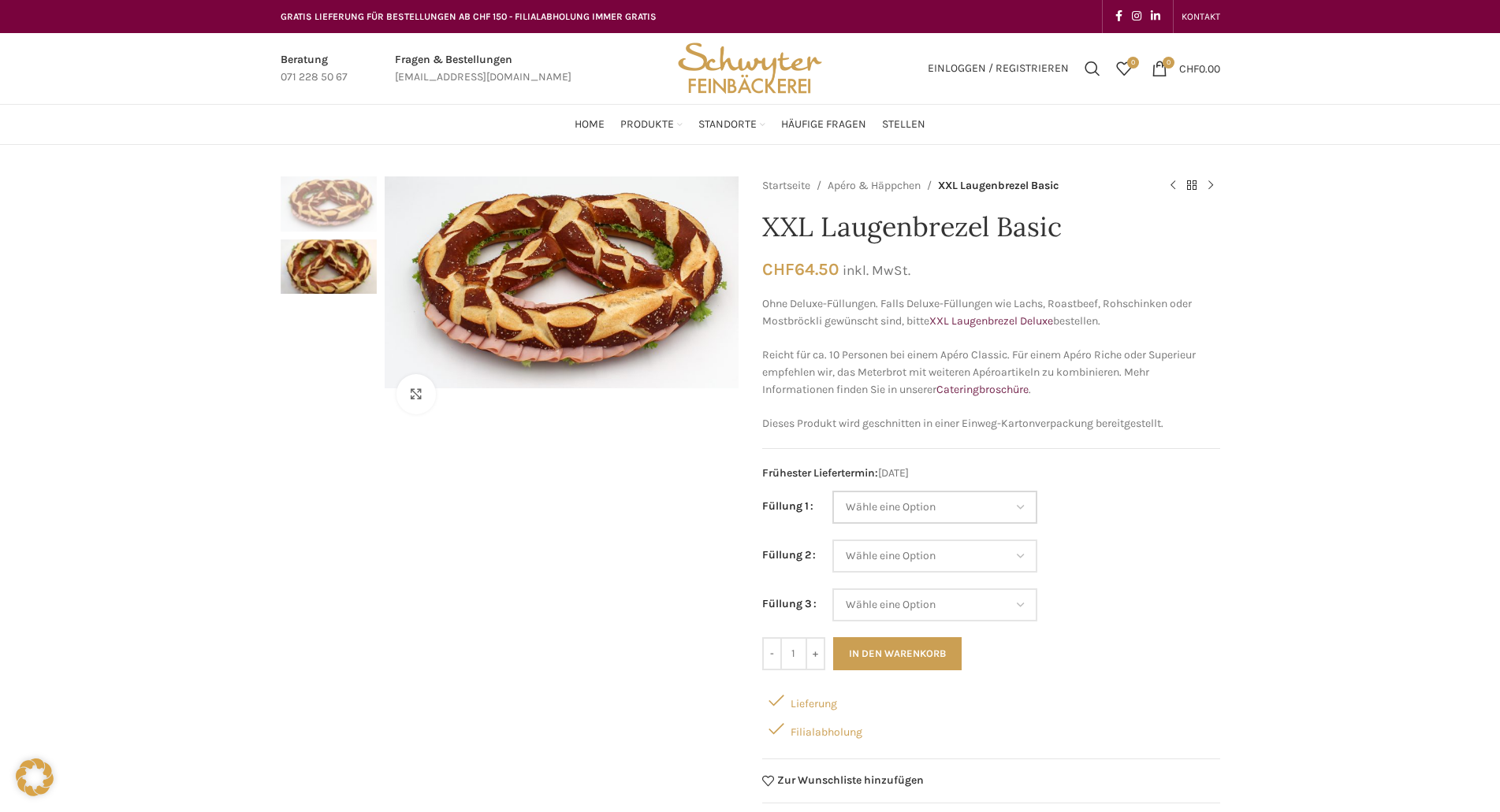
click at [1017, 498] on select "Wähle eine Option Salami Schinken Fleischkäse Trutenschinken Appenzellerkäse Gr…" at bounding box center [934, 507] width 205 height 33
click at [832, 491] on select "Wähle eine Option Salami Schinken Fleischkäse Trutenschinken Appenzellerkäse Gr…" at bounding box center [934, 507] width 205 height 33
select select "Eimasse"
click at [1018, 561] on select "Wähle eine Option Salami Schinken Fleischkäse Trutenschinken Appenzellerkäse Gr…" at bounding box center [934, 556] width 205 height 33
select select "Schinken"
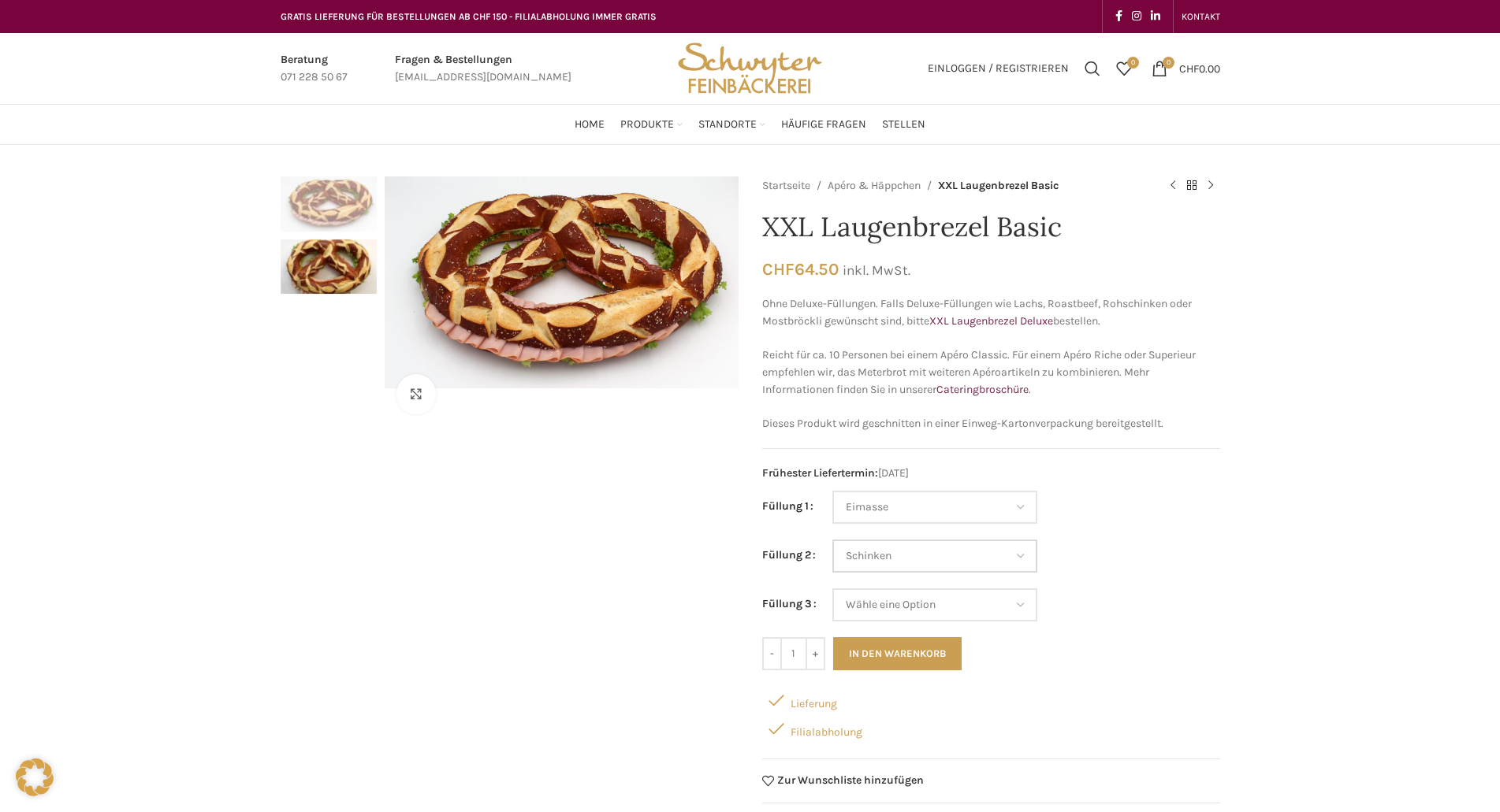
click at [832, 540] on select "Wähle eine Option Salami Schinken Fleischkäse Trutenschinken Appenzellerkäse Gr…" at bounding box center [934, 556] width 205 height 33
select select "Eimasse"
select select "Schinken"
click at [1023, 610] on select "Wähle eine Option Salami Schinken Fleischkäse Trutenschinken Appenzellerkäse Gr…" at bounding box center [934, 604] width 205 height 33
select select "Salami"
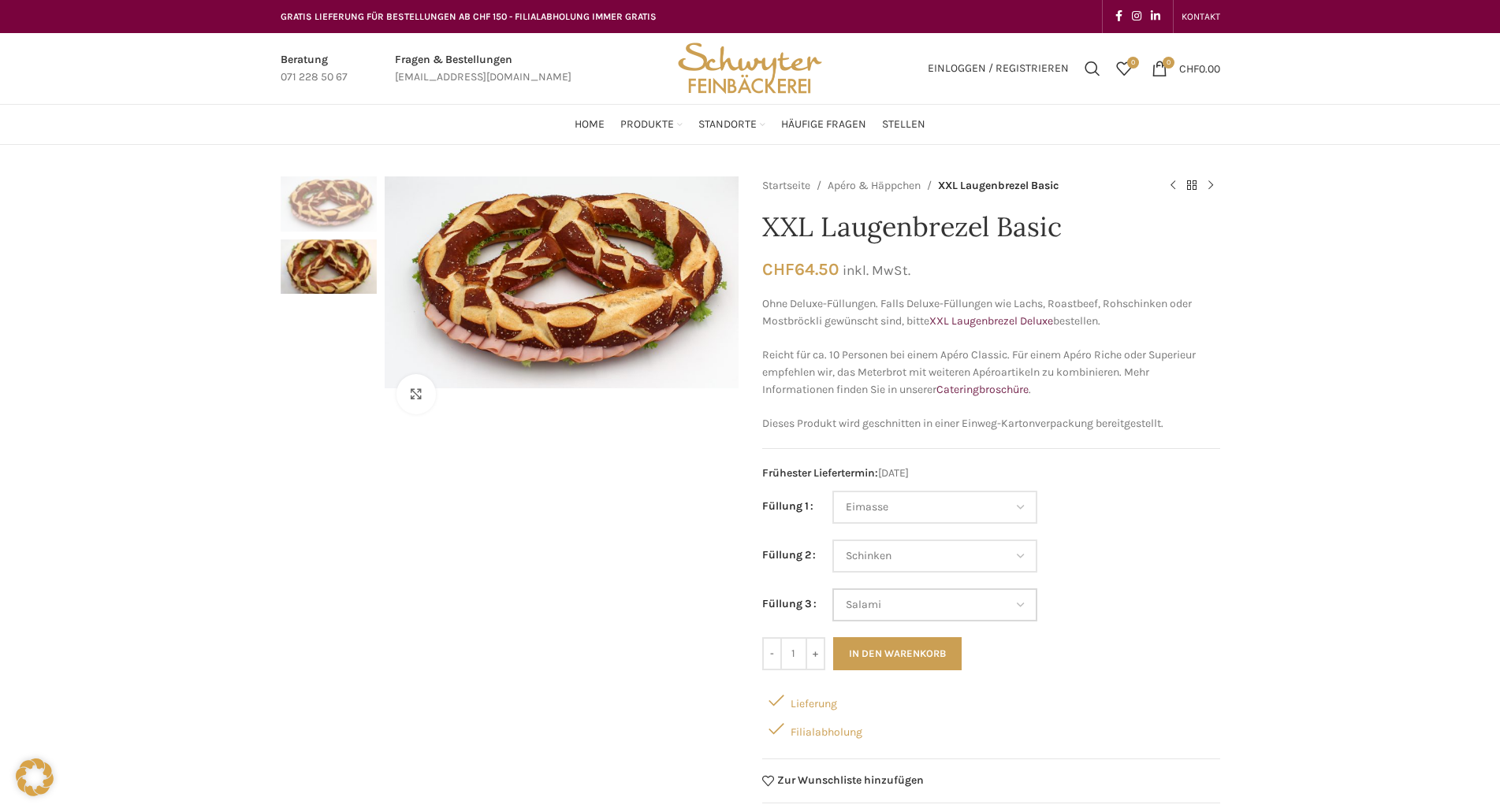
click at [832, 588] on select "Wähle eine Option Salami Schinken Fleischkäse Trutenschinken Appenzellerkäse Gr…" at bounding box center [934, 604] width 205 height 33
select select "Eimasse"
select select "Schinken"
select select "Salami"
